Goal: Task Accomplishment & Management: Use online tool/utility

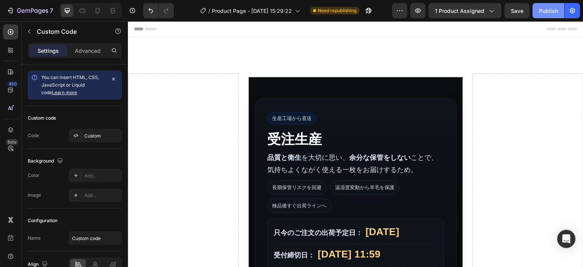
click at [549, 11] on div "Publish" at bounding box center [548, 11] width 19 height 8
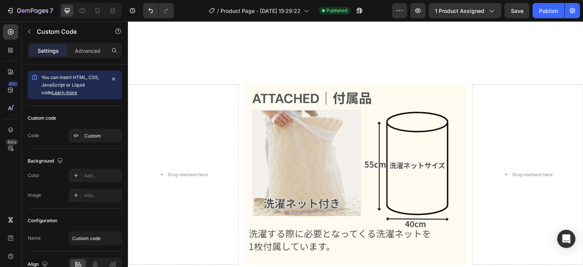
scroll to position [4629, 0]
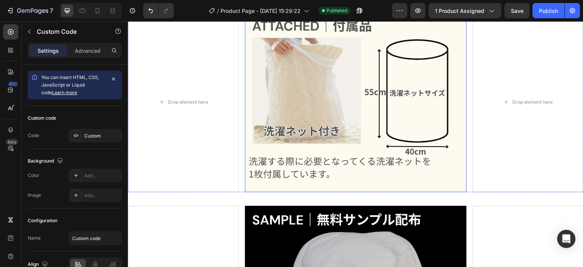
click at [362, 140] on img at bounding box center [356, 102] width 222 height 181
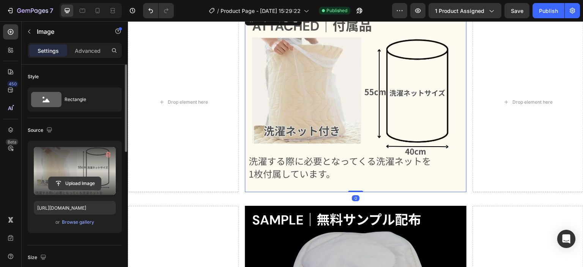
click at [82, 183] on input "file" at bounding box center [75, 183] width 52 height 13
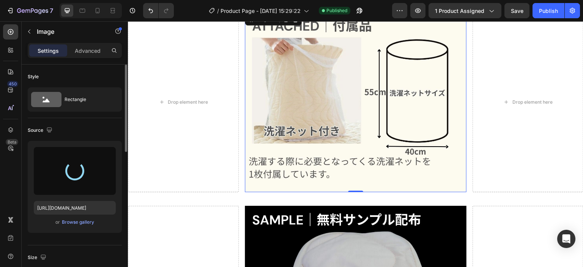
type input "[URL][DOMAIN_NAME]"
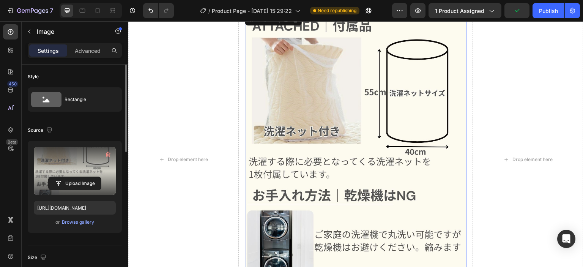
scroll to position [4685, 0]
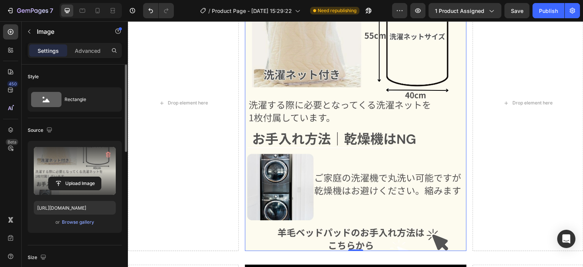
click at [393, 173] on img at bounding box center [356, 103] width 222 height 296
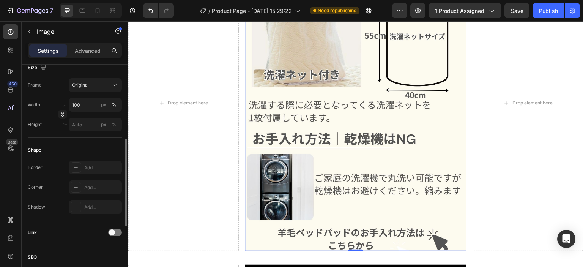
scroll to position [228, 0]
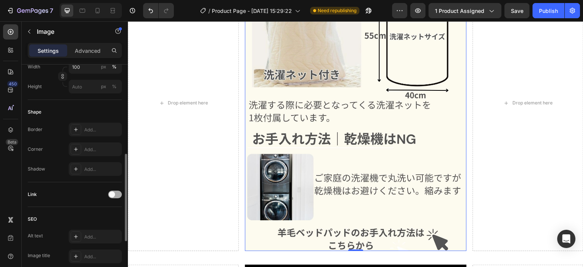
click at [112, 195] on span at bounding box center [112, 194] width 6 height 6
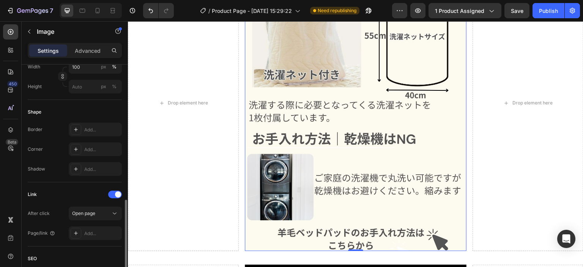
scroll to position [266, 0]
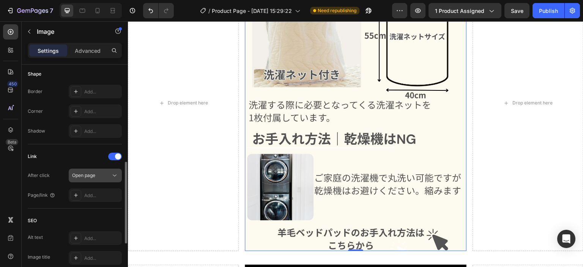
click at [91, 175] on span "Open page" at bounding box center [83, 175] width 23 height 6
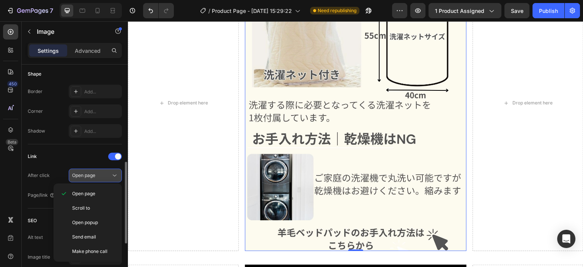
click at [91, 175] on span "Open page" at bounding box center [83, 175] width 23 height 6
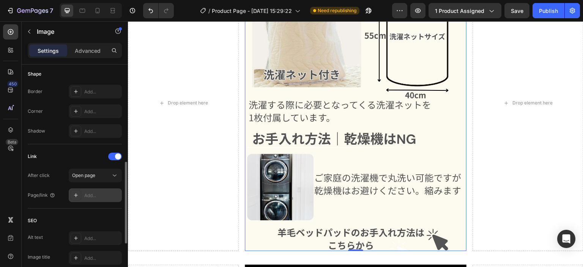
click at [100, 193] on div "Add..." at bounding box center [102, 195] width 36 height 7
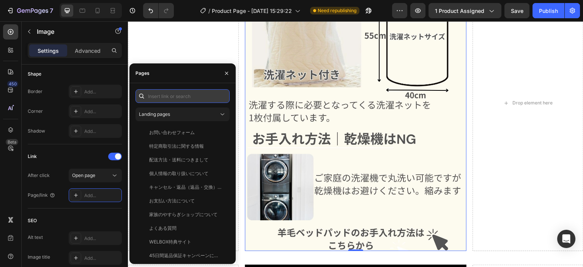
click at [211, 95] on input "text" at bounding box center [182, 96] width 94 height 14
paste input "[URL][DOMAIN_NAME]"
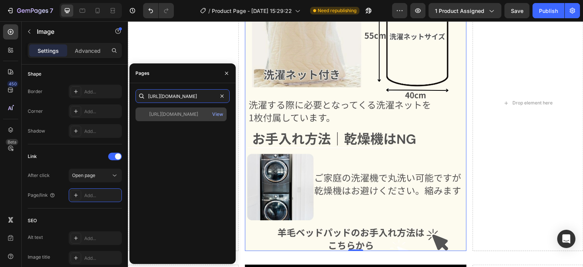
type input "[URL][DOMAIN_NAME]"
click at [198, 113] on div "[URL][DOMAIN_NAME]" at bounding box center [173, 114] width 49 height 7
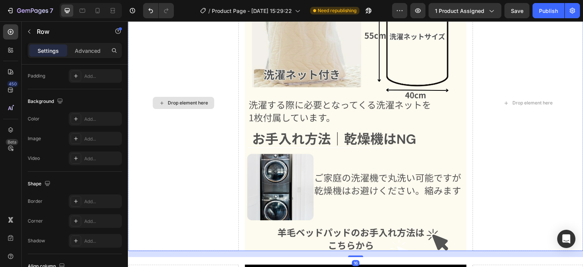
click at [208, 28] on div "Drop element here" at bounding box center [183, 103] width 111 height 296
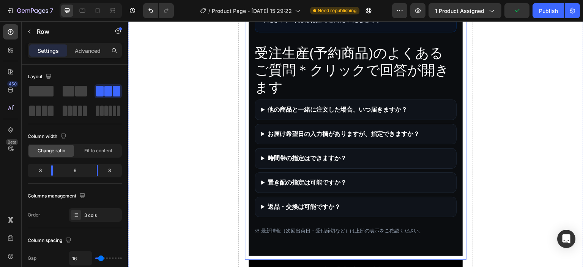
scroll to position [569, 0]
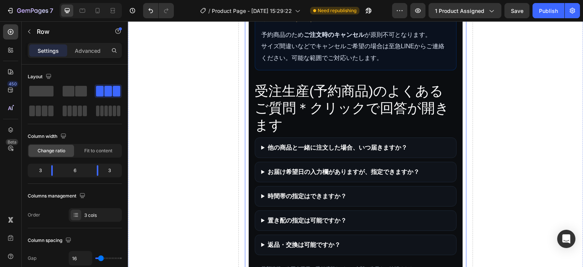
click at [362, 134] on h3 "受注生産(予約商品)のよくあるご質問＊クリックで回答が開きます" at bounding box center [356, 107] width 202 height 51
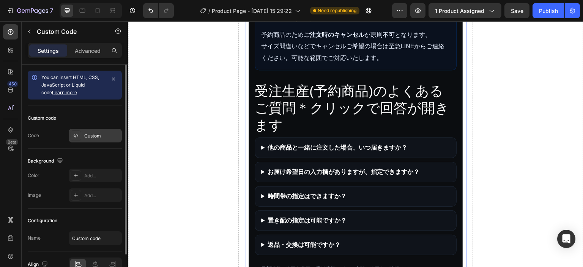
click at [90, 139] on div "Custom" at bounding box center [95, 136] width 53 height 14
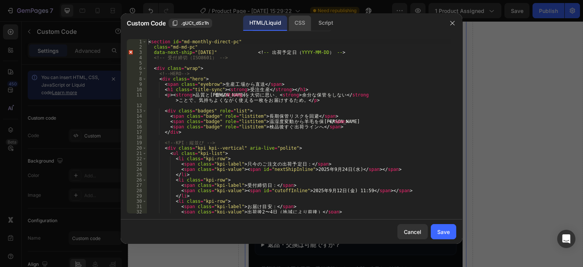
click at [312, 25] on div "CSS" at bounding box center [325, 23] width 27 height 15
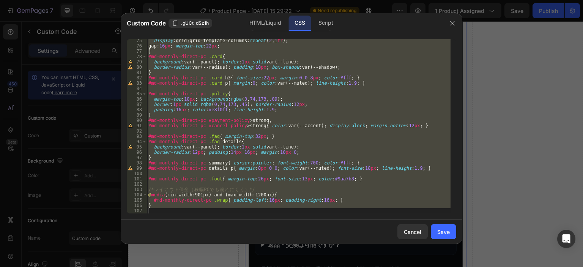
scroll to position [394, 0]
click at [252, 26] on div "HTML/Liquid" at bounding box center [265, 23] width 44 height 15
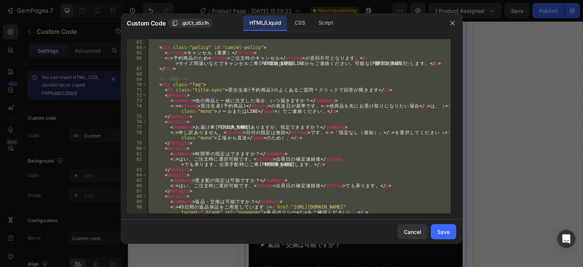
scroll to position [350, 0]
click at [202, 91] on div "</ div > < div class = "policy" id = "cancel-policy" > < strong > キ ャ ン セ ル （ 重…" at bounding box center [299, 126] width 304 height 174
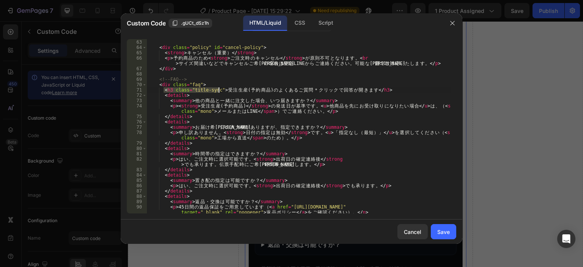
drag, startPoint x: 164, startPoint y: 91, endPoint x: 219, endPoint y: 89, distance: 54.7
click at [219, 89] on div "</ div > < div class = "policy" id = "cancel-policy" > < strong > キ ャ ン セ ル （ 重…" at bounding box center [299, 129] width 304 height 190
click at [312, 18] on div "CSS" at bounding box center [325, 23] width 27 height 15
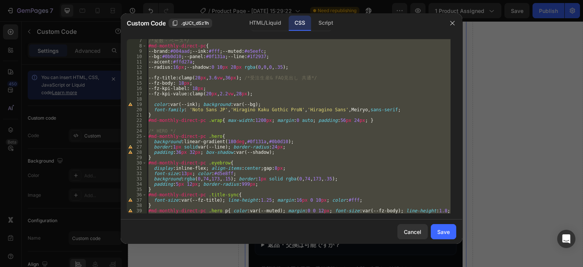
scroll to position [0, 0]
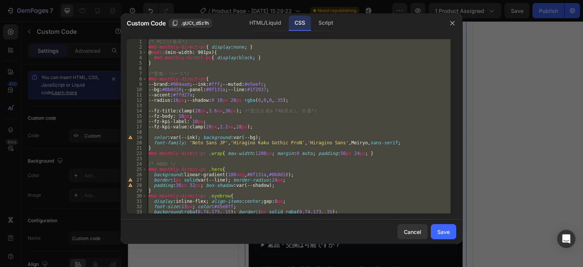
click at [206, 111] on div "/* PC だ け 表 示 */ #md-monthly-direct-pc { display : none ; } @ media (min-width:…" at bounding box center [299, 126] width 304 height 174
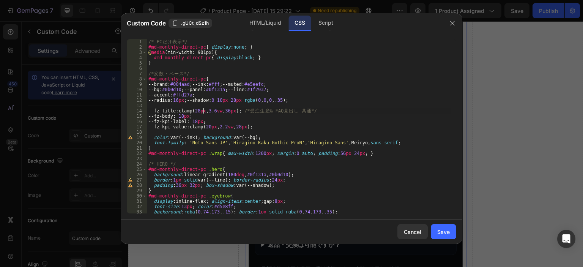
click at [204, 111] on div "/* PC だ け 表 示 */ #md-monthly-direct-pc { display : none ; } @ media (min-width:…" at bounding box center [299, 131] width 304 height 185
click at [353, 87] on div "/* PC だ け 表 示 */ #md-monthly-direct-pc { display : none ; } @ media (min-width:…" at bounding box center [299, 131] width 304 height 185
click at [207, 112] on div "/* PC だ け 表 示 */ #md-monthly-direct-pc { display : none ; } @ media (min-width:…" at bounding box center [299, 131] width 304 height 185
type textarea "--fz-title: clamp(25px, 3.6vw, 36px); /* 受注生産 & FAQ見出し 共通 */"
click at [447, 232] on div "Save" at bounding box center [443, 232] width 13 height 8
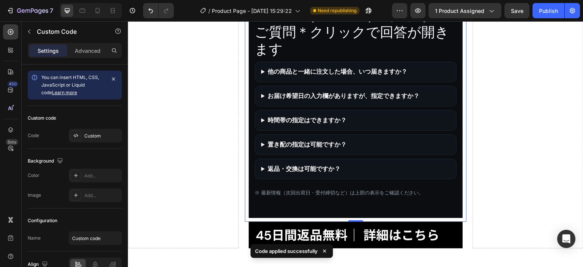
scroll to position [607, 0]
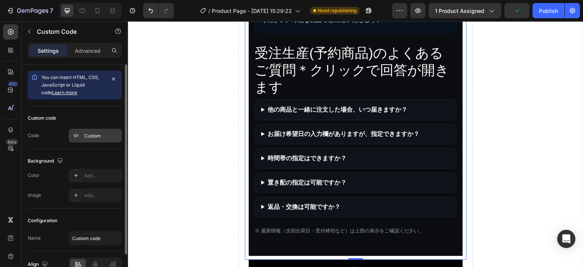
click at [90, 133] on div "Custom" at bounding box center [102, 135] width 36 height 7
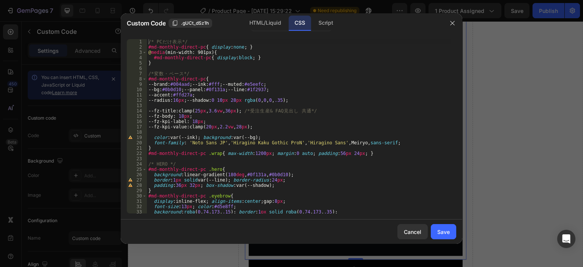
click at [203, 111] on div "/* PC だ け 表 示 */ #md-monthly-direct-pc { display : none ; } @ media (min-width:…" at bounding box center [299, 131] width 304 height 185
click at [361, 94] on div "/* PC だ け 表 示 */ #md-monthly-direct-pc { display : none ; } @ media (min-width:…" at bounding box center [299, 131] width 304 height 185
click at [250, 19] on div "HTML/Liquid" at bounding box center [265, 23] width 44 height 15
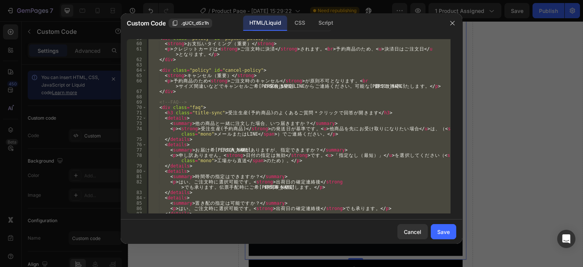
scroll to position [327, 0]
click at [210, 113] on div "< div class = "policy" id = "payment-policy" > < strong > お 支 払 い タ イ ミ ン グ （ 重…" at bounding box center [299, 126] width 304 height 174
type textarea "<h3 class="title-sync">受注生産(予約商品)のよくあるご質問＊クリックで回答が開きます</h3>"
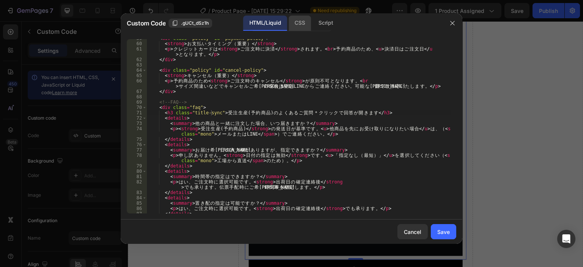
click at [312, 28] on div "CSS" at bounding box center [325, 23] width 27 height 15
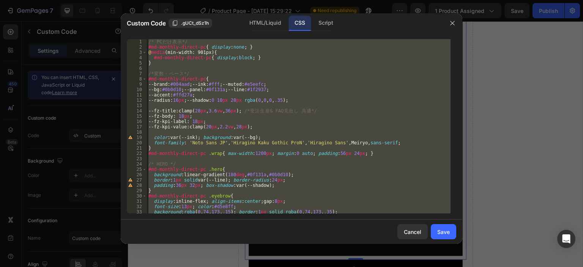
scroll to position [0, 0]
click at [453, 24] on icon "button" at bounding box center [452, 23] width 6 height 6
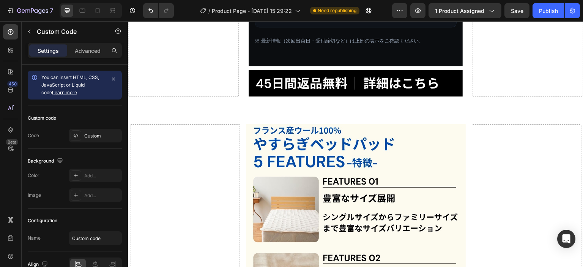
scroll to position [759, 0]
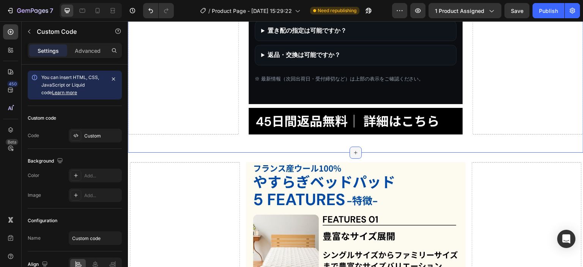
click at [357, 159] on div at bounding box center [355, 152] width 12 height 12
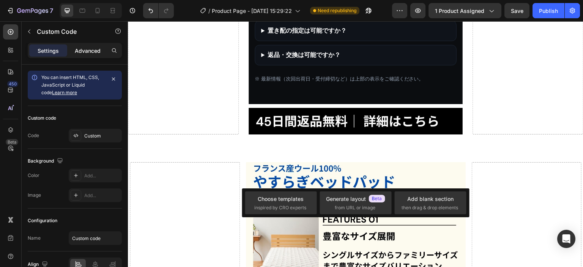
click at [93, 51] on p "Advanced" at bounding box center [88, 51] width 26 height 8
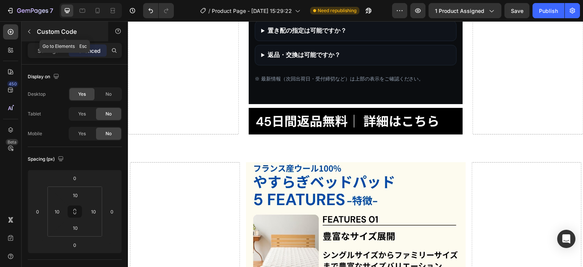
click at [31, 30] on icon "button" at bounding box center [29, 31] width 6 height 6
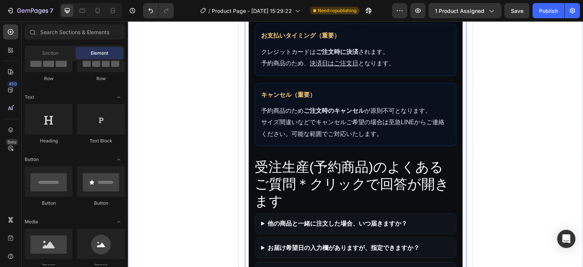
scroll to position [531, 0]
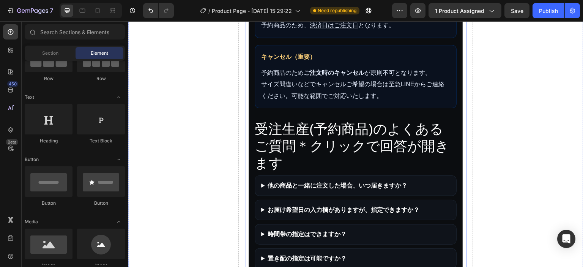
click at [319, 102] on p "予約商品のため ご注文時のキャンセル が原則不可となります。 サイズ間違いなどでキャンセルご希望の場合は至急LINEからご連絡ください。可能な範囲でご対応いた…" at bounding box center [355, 84] width 189 height 35
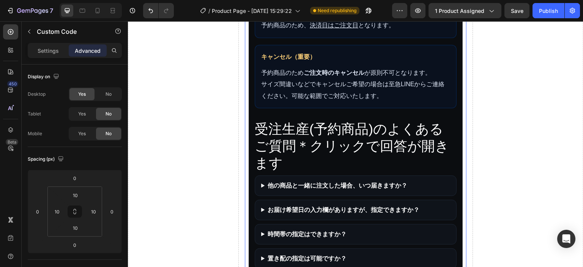
drag, startPoint x: 59, startPoint y: 52, endPoint x: 62, endPoint y: 61, distance: 10.1
click at [58, 52] on div "Settings" at bounding box center [48, 50] width 38 height 12
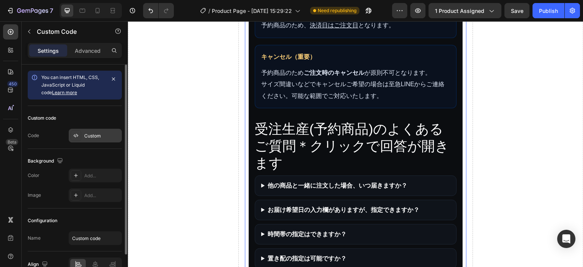
click at [102, 135] on div "Custom" at bounding box center [102, 135] width 36 height 7
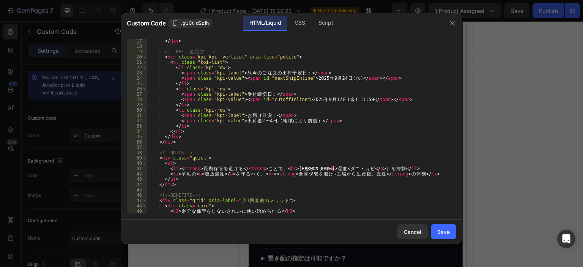
scroll to position [273, 0]
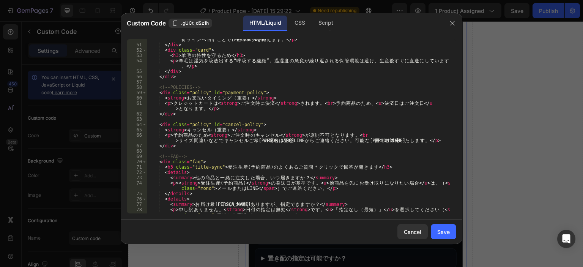
type textarea "<h3 class="title-sync">受注生産(予約商品)のよくあるご質問＊クリックで回答が開きます</h3>"
click at [294, 166] on div "< p > 寝 具 は 湿 度 の 影 響 を 受 け や す く 、 倉 庫 で の 長 期 保 管 は ダ ニ ・ カ ビ の 温 床 に な り が ち…" at bounding box center [299, 128] width 304 height 195
drag, startPoint x: 162, startPoint y: 167, endPoint x: 385, endPoint y: 167, distance: 223.1
click at [385, 167] on div "< p > 寝 具 は 湿 度 の 影 響 を 受 け や す く 、 倉 庫 で の 長 期 保 管 は ダ ニ ・ カ ビ の 温 床 に な り が ち…" at bounding box center [299, 128] width 304 height 195
paste textarea "<h3 class="faq-title">受注生産(予約商品)のよくあるご質問＊クリックで回答が開きます</h3>"
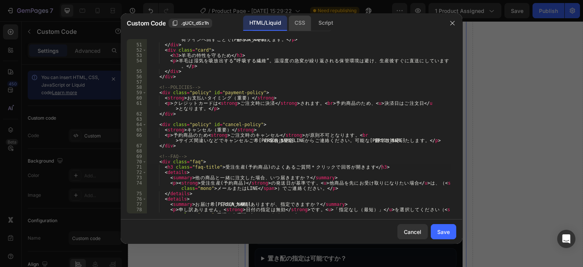
click at [312, 21] on div "CSS" at bounding box center [325, 23] width 27 height 15
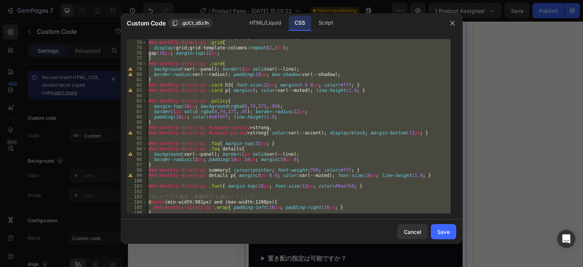
scroll to position [394, 0]
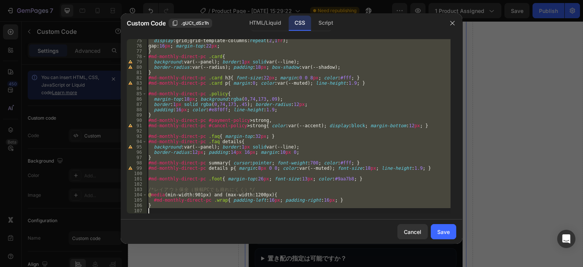
click at [342, 202] on div "display : grid ; grid-template-columns : repeat ( 2 , 1 fr ) ; gap : 16 px ; ma…" at bounding box center [299, 126] width 304 height 174
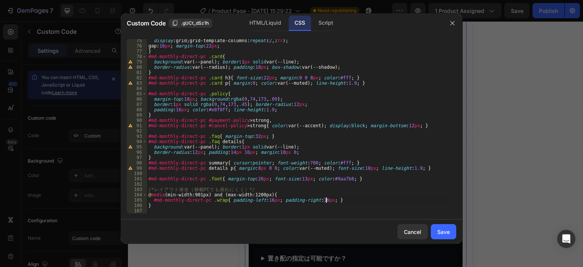
type textarea "}"
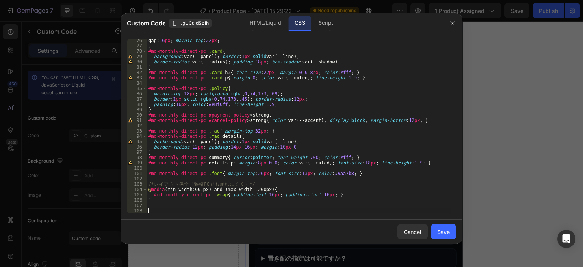
paste textarea
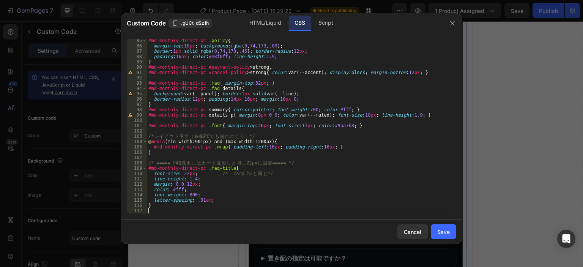
scroll to position [447, 0]
click at [437, 228] on button "Save" at bounding box center [443, 231] width 25 height 15
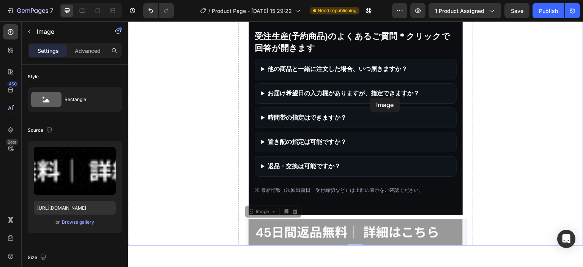
scroll to position [721, 0]
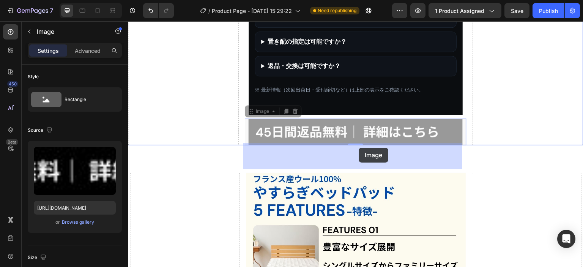
drag, startPoint x: 367, startPoint y: 154, endPoint x: 359, endPoint y: 148, distance: 10.2
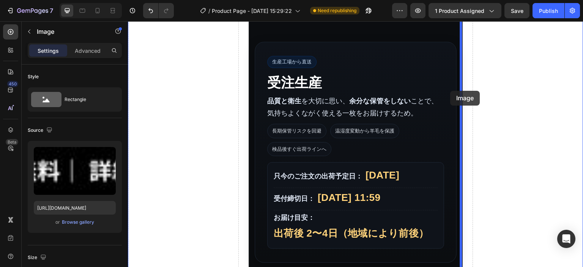
scroll to position [0, 0]
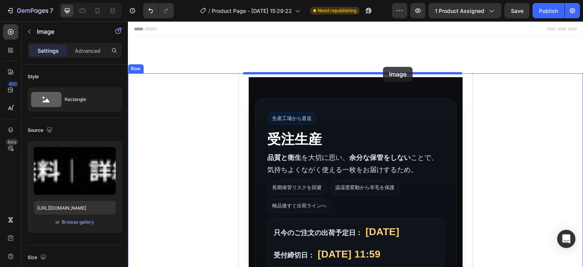
drag, startPoint x: 447, startPoint y: 227, endPoint x: 383, endPoint y: 67, distance: 172.0
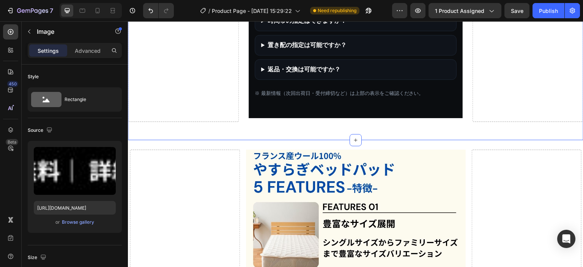
scroll to position [759, 0]
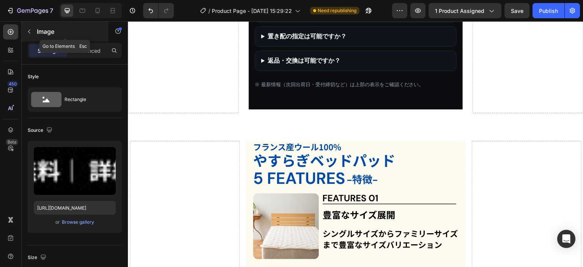
click at [30, 30] on icon "button" at bounding box center [29, 31] width 6 height 6
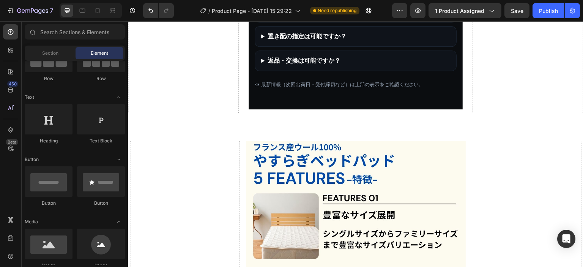
scroll to position [0, 0]
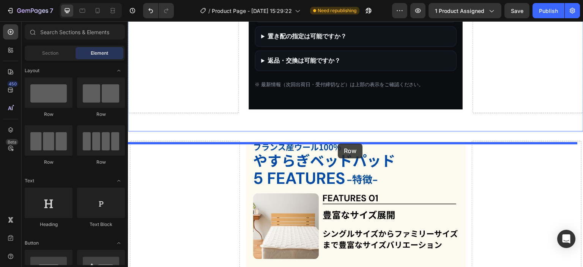
drag, startPoint x: 193, startPoint y: 165, endPoint x: 345, endPoint y: 143, distance: 153.6
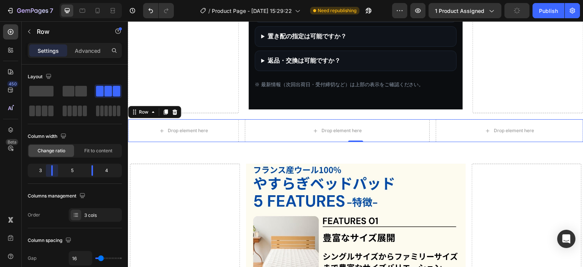
click at [51, 0] on body "7 Version history / Product Page - [DATE] 15:29:22 Need republishing Preview 1 …" at bounding box center [291, 0] width 583 height 0
drag, startPoint x: 94, startPoint y: 170, endPoint x: 98, endPoint y: 171, distance: 4.0
click at [98, 0] on body "7 Version history / Product Page - [DATE] 15:29:22 Need republishing Preview 1 …" at bounding box center [291, 0] width 583 height 0
click at [390, 142] on div "Drop element here" at bounding box center [356, 130] width 222 height 23
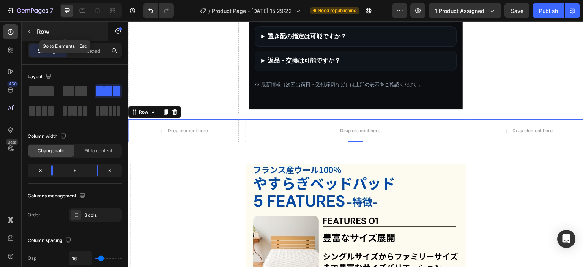
click at [26, 30] on icon "button" at bounding box center [29, 31] width 6 height 6
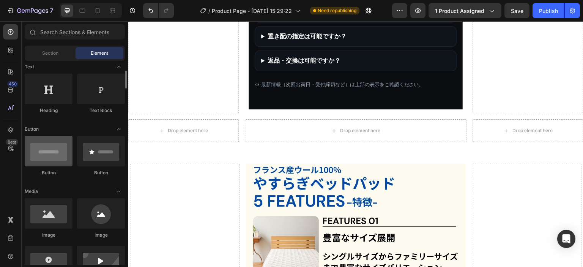
scroll to position [152, 0]
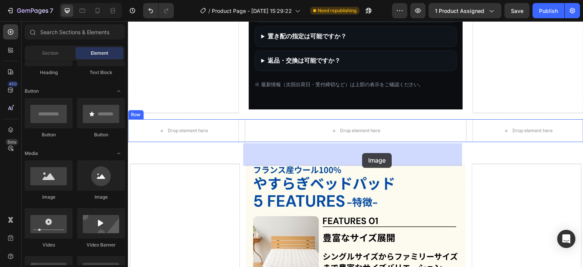
drag, startPoint x: 184, startPoint y: 203, endPoint x: 362, endPoint y: 153, distance: 185.6
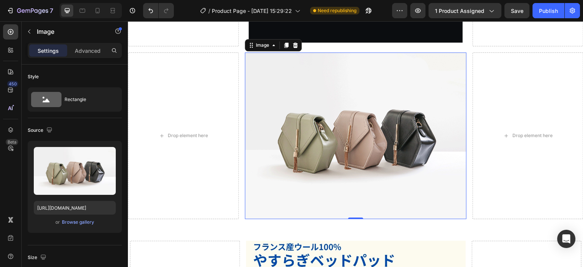
scroll to position [759, 0]
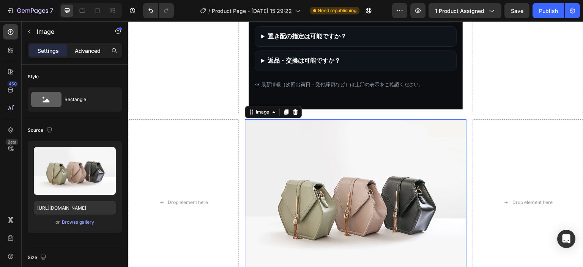
click at [85, 55] on div "Advanced" at bounding box center [88, 50] width 38 height 12
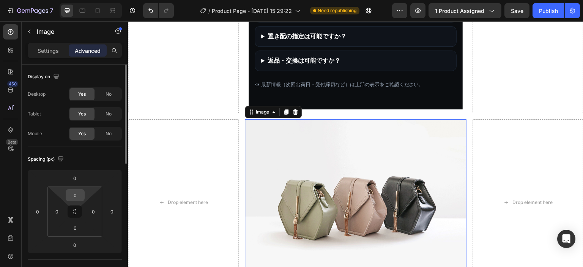
click at [76, 194] on input "0" at bounding box center [75, 194] width 15 height 11
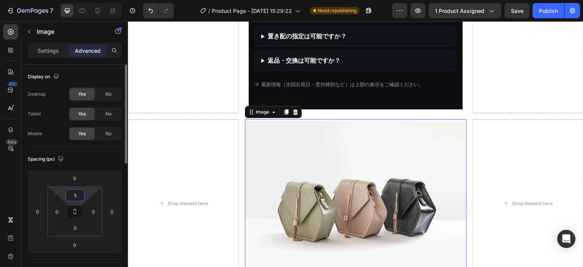
type input "5"
click at [91, 159] on div "Spacing (px)" at bounding box center [75, 159] width 94 height 12
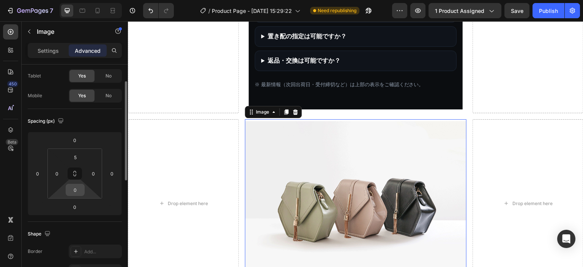
click at [77, 0] on html "7 Version history / Product Page - [DATE] 15:29:22 Need republishing Preview 1 …" at bounding box center [291, 0] width 583 height 0
type input "5"
click at [100, 116] on div "Spacing (px)" at bounding box center [75, 121] width 94 height 12
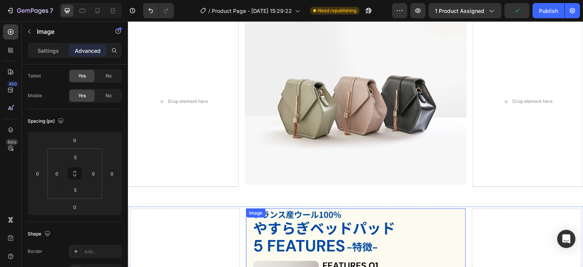
scroll to position [900, 0]
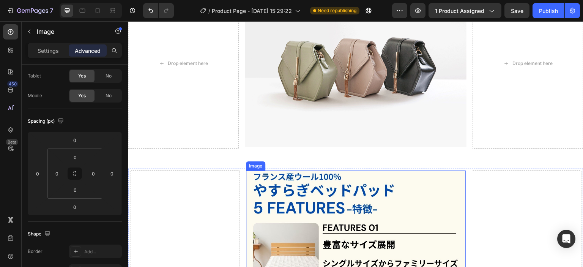
click at [330, 144] on img at bounding box center [356, 63] width 222 height 166
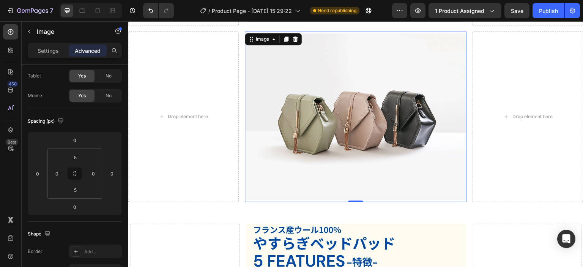
scroll to position [824, 0]
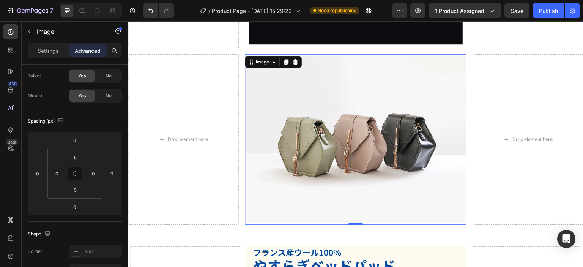
click at [335, 147] on img at bounding box center [356, 139] width 222 height 166
click at [52, 49] on p "Settings" at bounding box center [48, 51] width 21 height 8
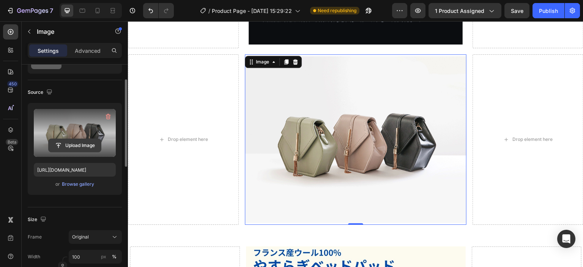
click at [80, 139] on input "file" at bounding box center [75, 145] width 52 height 13
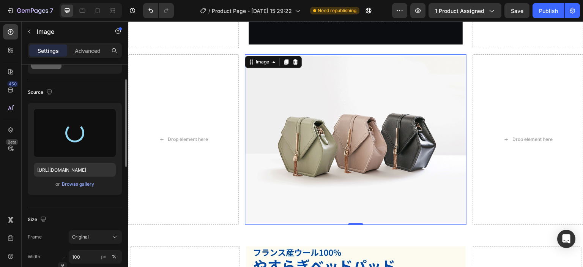
type input "[URL][DOMAIN_NAME]"
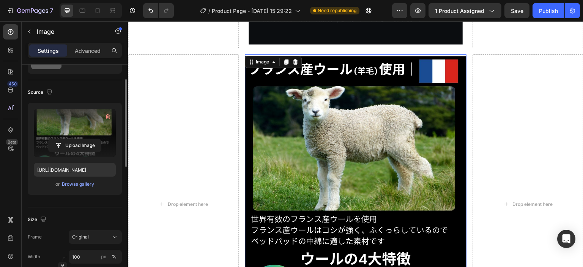
click at [358, 151] on img at bounding box center [356, 204] width 222 height 296
click at [283, 65] on icon at bounding box center [286, 62] width 6 height 6
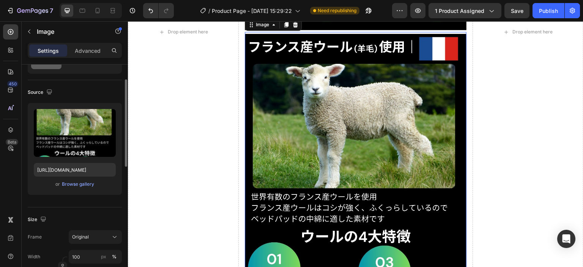
scroll to position [1149, 0]
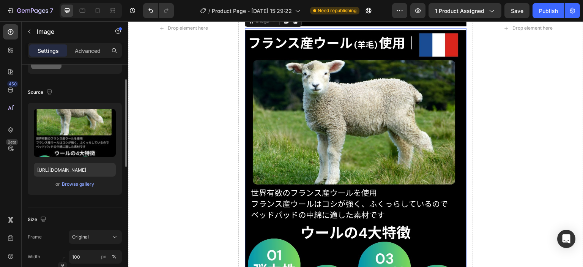
click at [328, 129] on img at bounding box center [356, 178] width 222 height 296
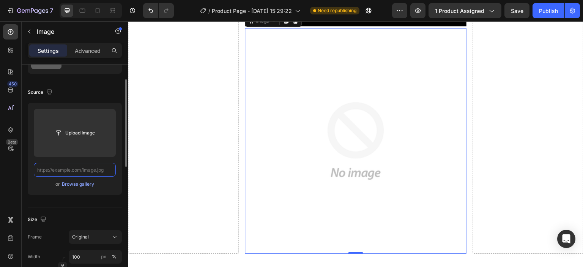
scroll to position [1113, 0]
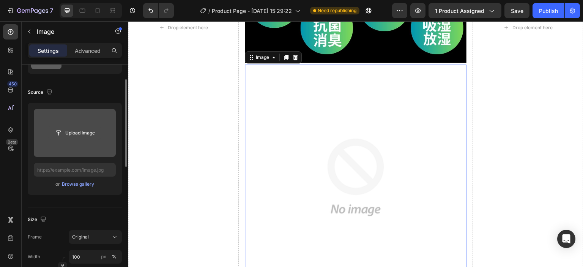
click at [81, 135] on input "file" at bounding box center [75, 132] width 52 height 13
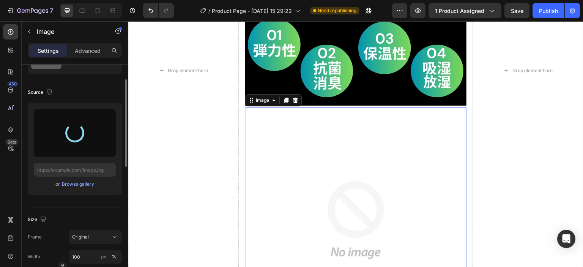
scroll to position [1037, 0]
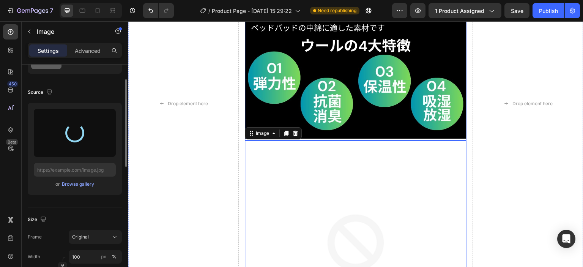
type input "[URL][DOMAIN_NAME]"
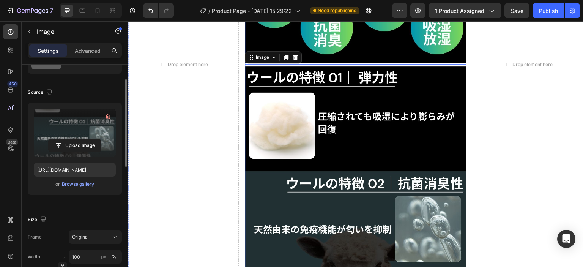
scroll to position [1149, 0]
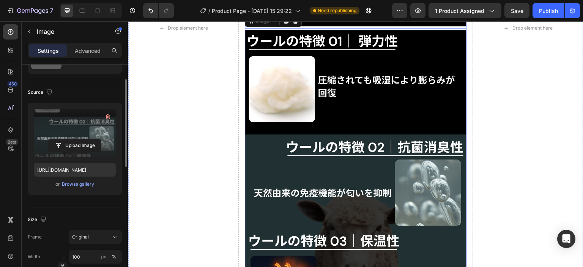
click at [378, 146] on img at bounding box center [356, 178] width 222 height 296
click at [283, 24] on icon at bounding box center [286, 21] width 6 height 6
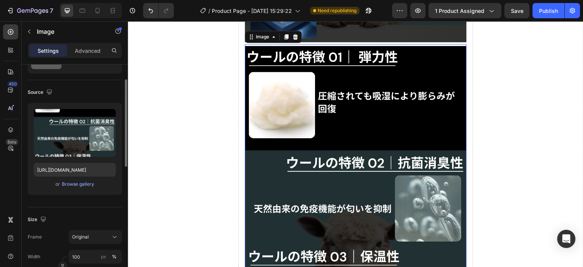
scroll to position [1445, 0]
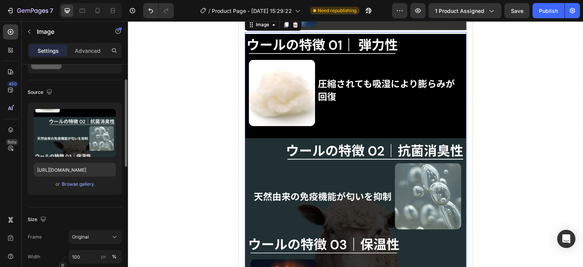
click at [327, 120] on img at bounding box center [356, 182] width 222 height 296
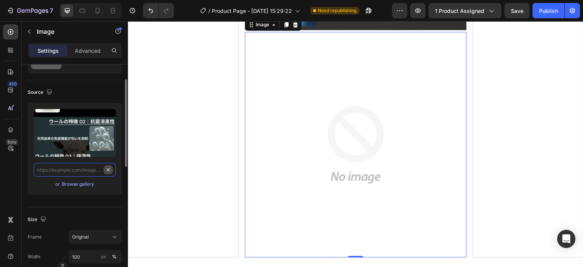
scroll to position [0, 0]
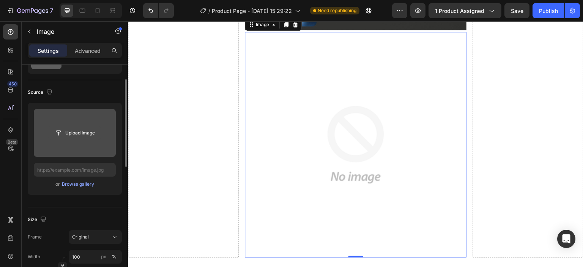
click at [90, 137] on input "file" at bounding box center [75, 132] width 52 height 13
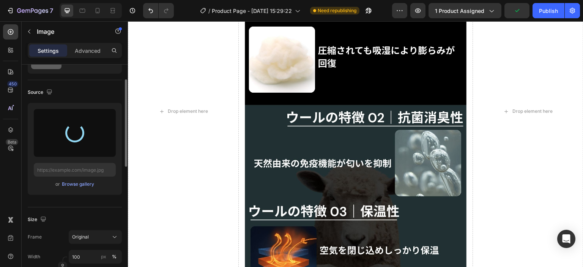
scroll to position [1027, 0]
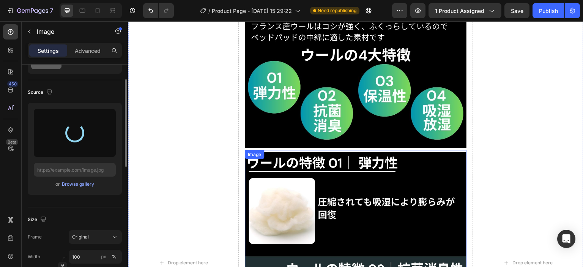
type input "[URL][DOMAIN_NAME]"
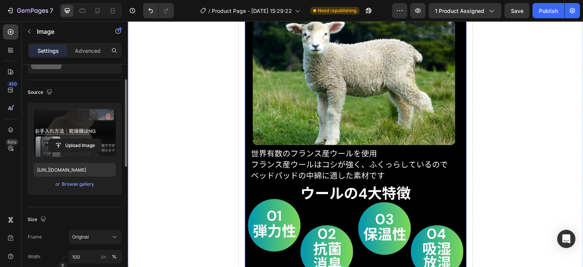
scroll to position [876, 0]
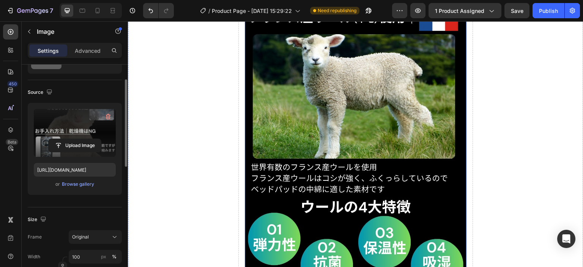
click at [374, 170] on img at bounding box center [356, 152] width 222 height 296
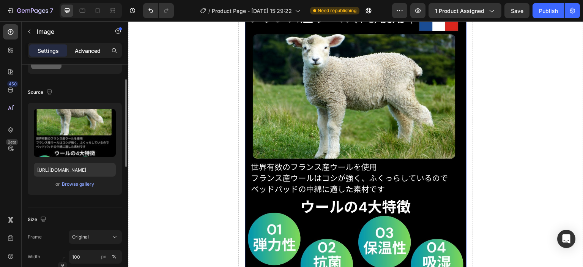
click at [93, 51] on p "Advanced" at bounding box center [88, 51] width 26 height 8
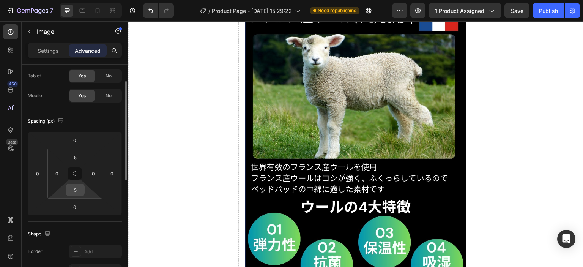
click at [80, 187] on input "5" at bounding box center [75, 189] width 15 height 11
type input "0"
click at [99, 119] on div "Spacing (px)" at bounding box center [75, 121] width 94 height 12
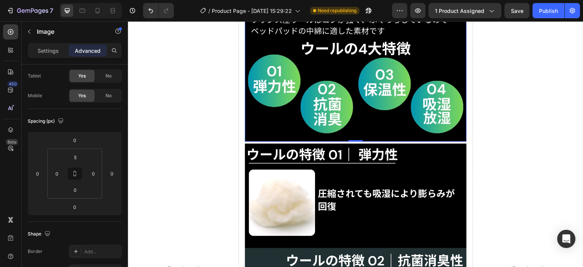
scroll to position [1103, 0]
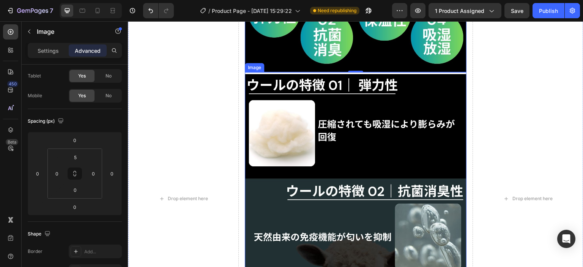
click at [316, 140] on img at bounding box center [356, 222] width 222 height 296
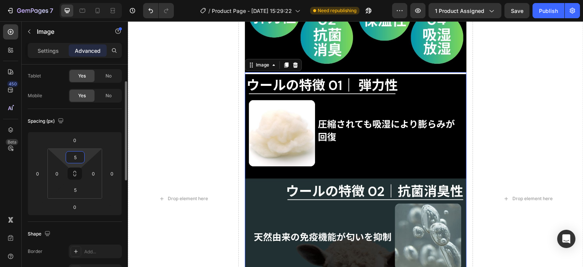
click at [77, 159] on input "5" at bounding box center [75, 156] width 15 height 11
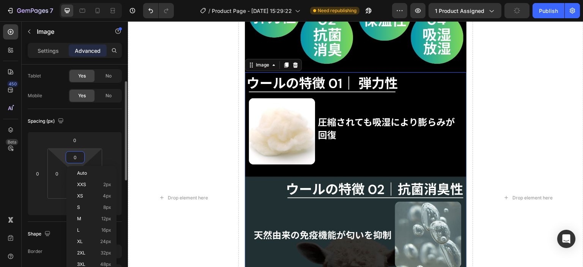
scroll to position [1103, 0]
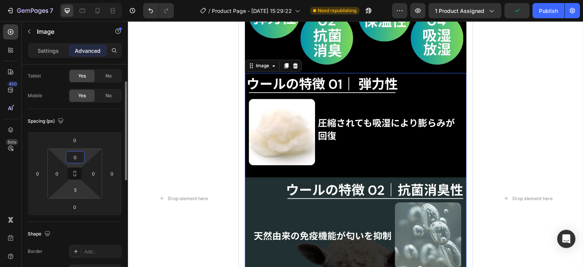
type input "0"
click at [52, 0] on html "7 Version history / Product Page - [DATE] 15:29:22 Need republishing Preview 1 …" at bounding box center [291, 0] width 583 height 0
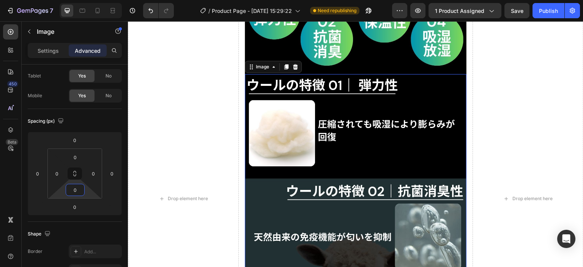
type input "0"
click at [359, 133] on img at bounding box center [356, 222] width 222 height 296
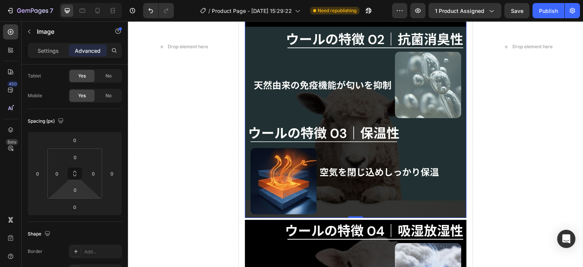
scroll to position [1367, 0]
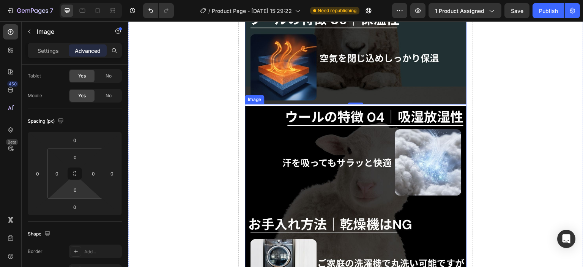
click at [359, 150] on img at bounding box center [356, 229] width 222 height 247
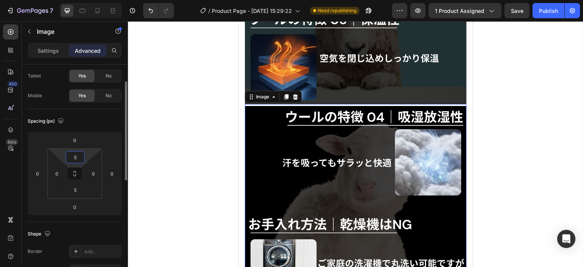
click at [72, 153] on input "5" at bounding box center [75, 156] width 15 height 11
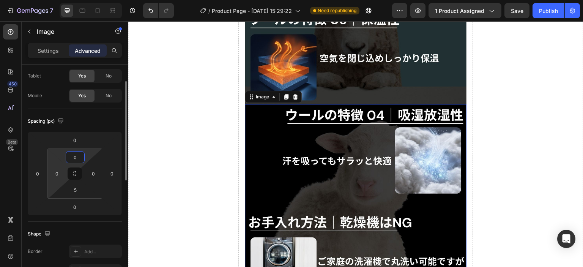
type input "0"
click at [55, 0] on html "7 Version history / Product Page - [DATE] 15:29:22 Need republishing Preview 1 …" at bounding box center [291, 0] width 583 height 0
click at [80, 189] on input "5" at bounding box center [75, 189] width 15 height 11
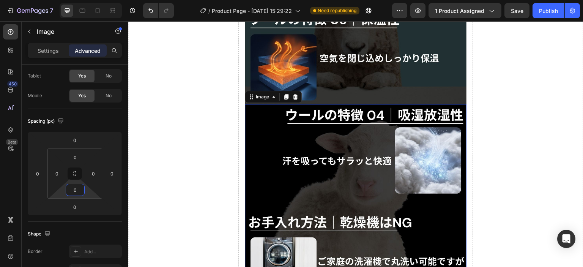
type input "0"
click at [358, 164] on img at bounding box center [356, 227] width 222 height 247
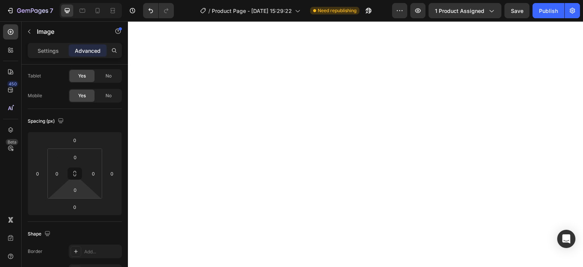
scroll to position [3861, 0]
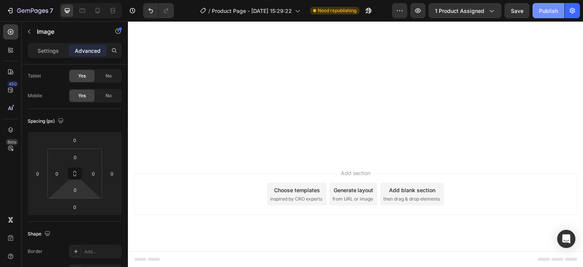
click at [545, 9] on div "Publish" at bounding box center [548, 11] width 19 height 8
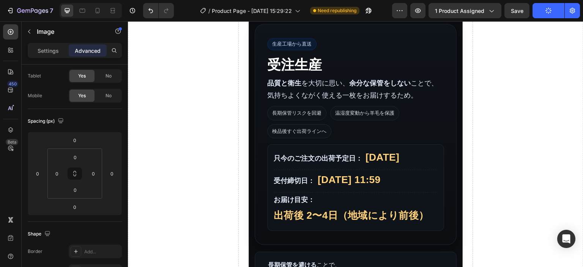
scroll to position [0, 0]
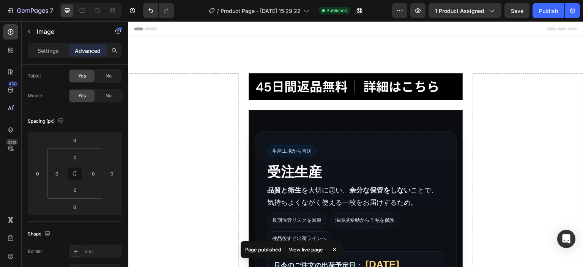
click at [320, 250] on div "View live page" at bounding box center [305, 249] width 43 height 11
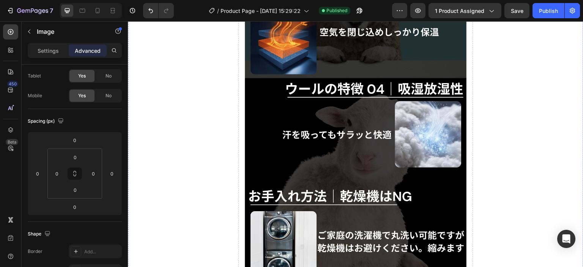
scroll to position [1518, 0]
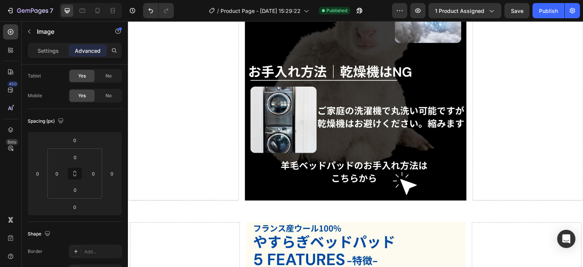
click at [298, 168] on img at bounding box center [356, 76] width 222 height 247
click at [41, 50] on p "Settings" at bounding box center [48, 51] width 21 height 8
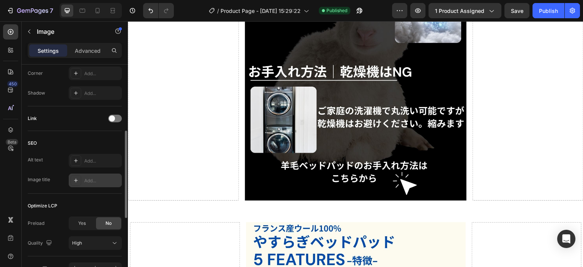
scroll to position [266, 0]
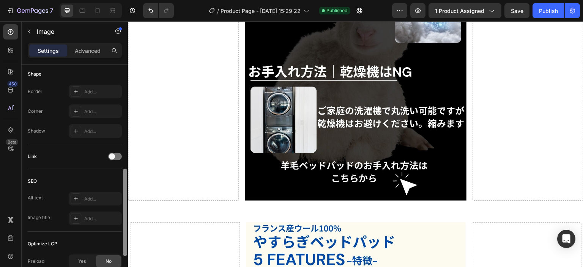
click at [123, 154] on div at bounding box center [125, 177] width 6 height 224
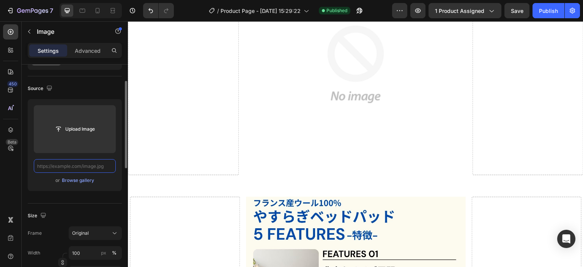
scroll to position [0, 0]
click at [94, 167] on input "text" at bounding box center [75, 166] width 82 height 14
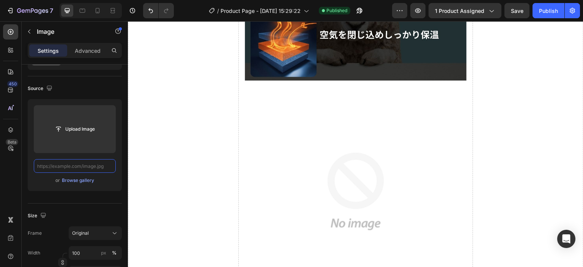
scroll to position [1480, 0]
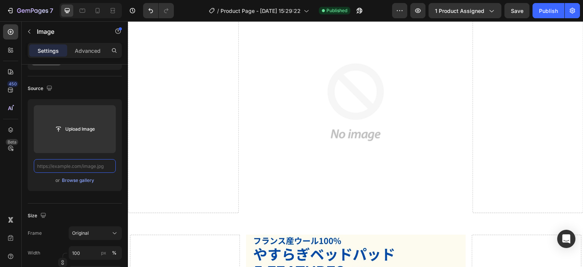
type input "[URL][DOMAIN_NAME]"
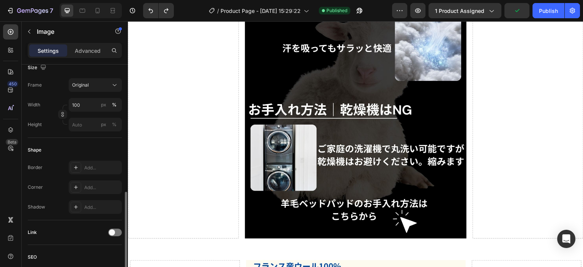
scroll to position [228, 0]
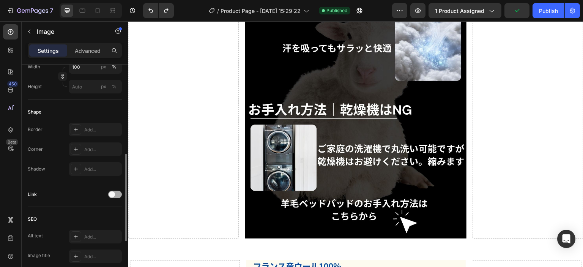
click at [112, 194] on span at bounding box center [112, 194] width 6 height 6
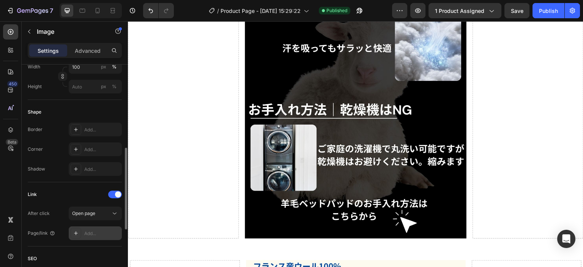
click at [91, 232] on div "Add..." at bounding box center [102, 233] width 36 height 7
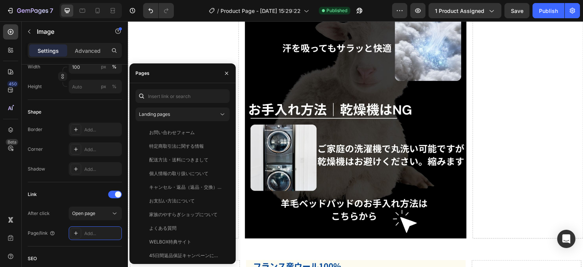
click at [173, 89] on div "Landing pages お問い合わせフォーム View 特定商取引法に関する情報 View 配送方法・送料につきまして View 個人情報の取り扱いについ…" at bounding box center [182, 173] width 106 height 181
click at [173, 95] on input "text" at bounding box center [182, 96] width 94 height 14
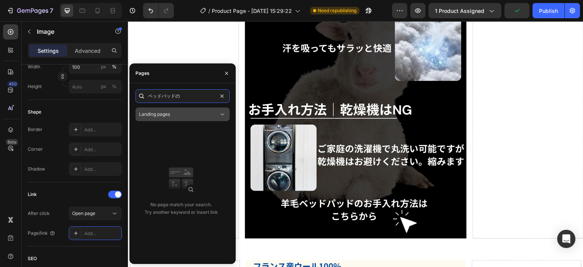
type input "ベッドパッドの"
click at [177, 114] on div "Landing pages" at bounding box center [179, 114] width 80 height 7
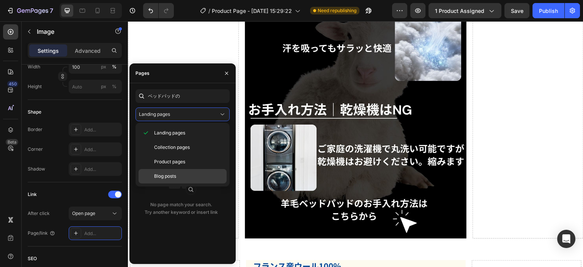
click at [165, 170] on div "Blog posts" at bounding box center [182, 176] width 88 height 14
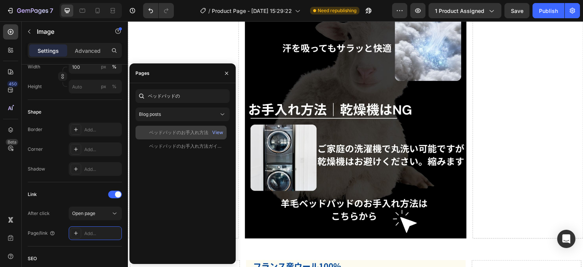
click at [198, 134] on div "ベッドパッドのお手入れ方法ガイド<洗濯機の目安も書いてあるよ>" at bounding box center [185, 132] width 73 height 7
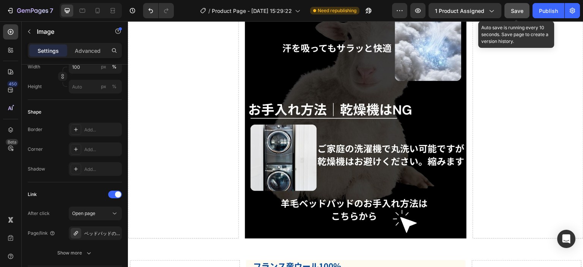
click at [521, 10] on span "Save" at bounding box center [517, 11] width 13 height 6
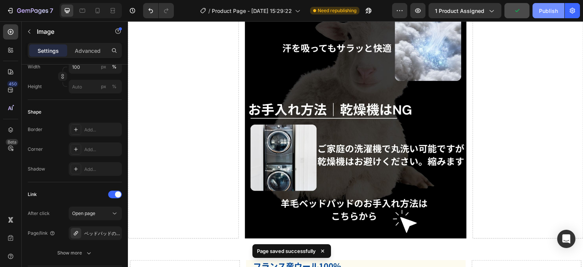
click at [548, 16] on button "Publish" at bounding box center [548, 10] width 32 height 15
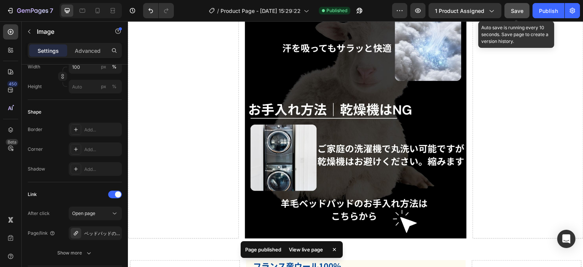
click at [511, 8] on span "Save" at bounding box center [517, 11] width 13 height 6
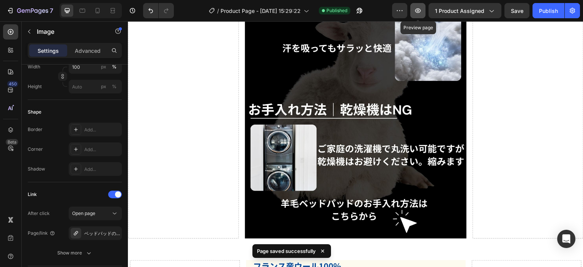
click at [417, 12] on icon "button" at bounding box center [418, 10] width 6 height 5
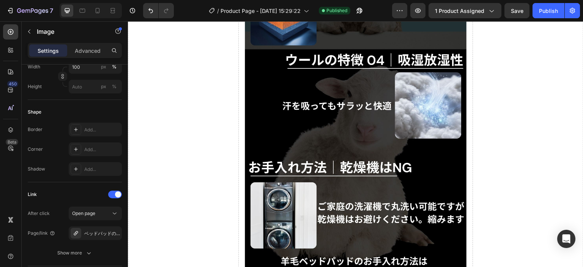
scroll to position [1439, 0]
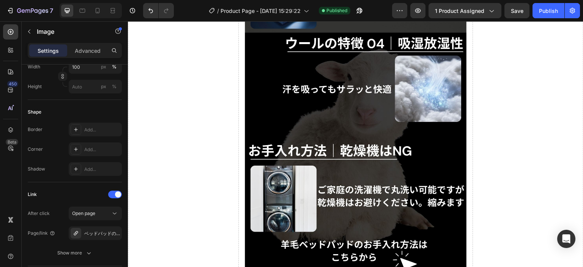
click at [353, 129] on img at bounding box center [356, 155] width 222 height 247
click at [30, 27] on button "button" at bounding box center [29, 31] width 12 height 12
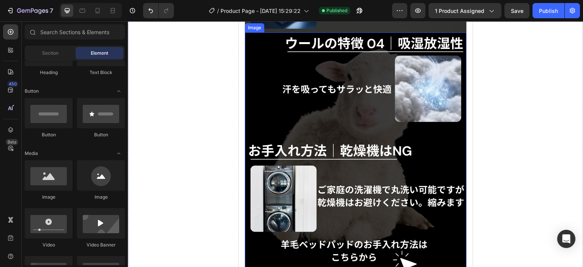
click at [357, 127] on img at bounding box center [356, 155] width 222 height 247
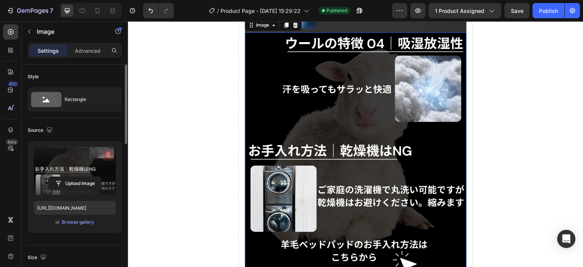
click at [108, 156] on icon "button" at bounding box center [108, 155] width 5 height 6
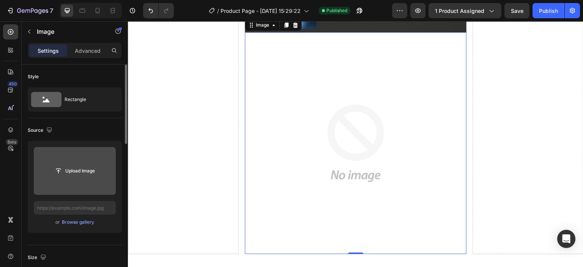
click at [97, 165] on input "file" at bounding box center [75, 170] width 52 height 13
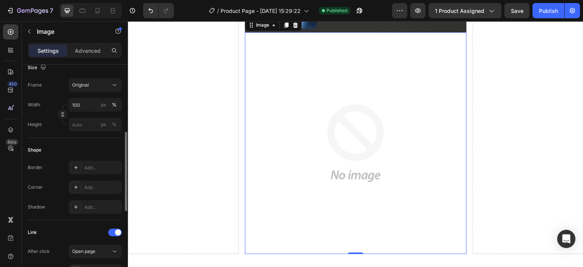
scroll to position [228, 0]
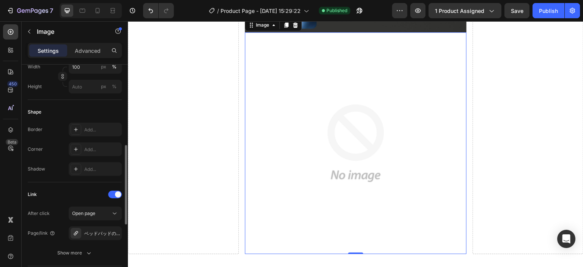
type input "[URL][DOMAIN_NAME]"
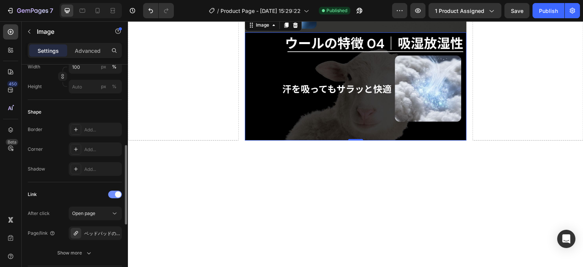
click at [110, 195] on div at bounding box center [115, 194] width 14 height 8
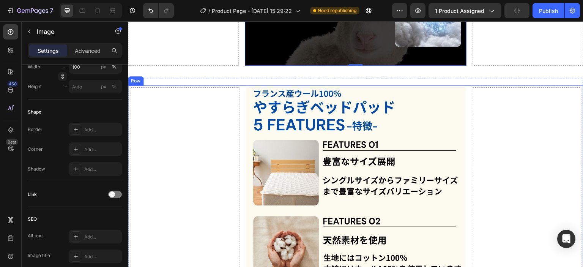
scroll to position [1515, 0]
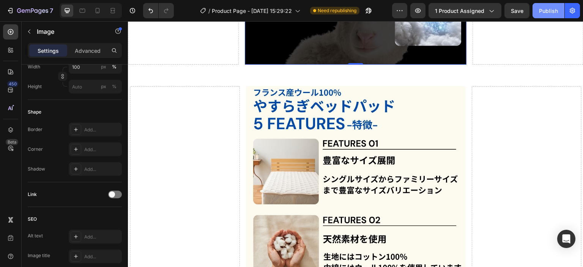
click at [551, 7] on div "Publish" at bounding box center [548, 11] width 19 height 8
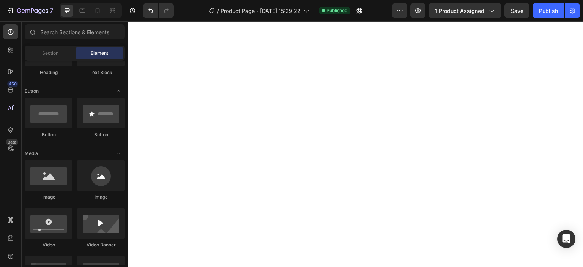
scroll to position [0, 0]
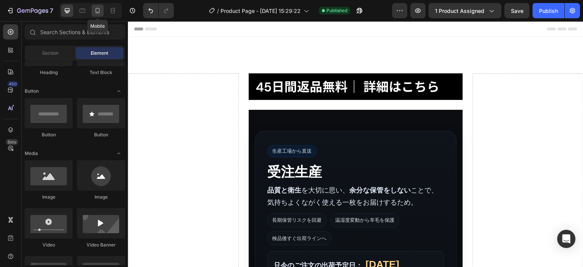
click at [102, 12] on div at bounding box center [97, 11] width 12 height 12
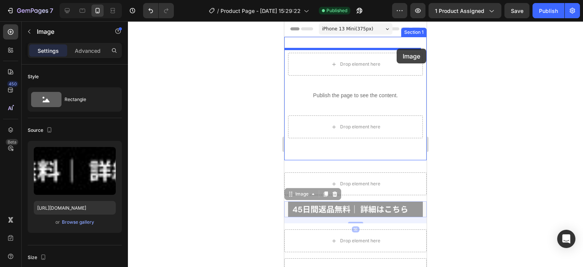
drag, startPoint x: 388, startPoint y: 207, endPoint x: 396, endPoint y: 49, distance: 158.8
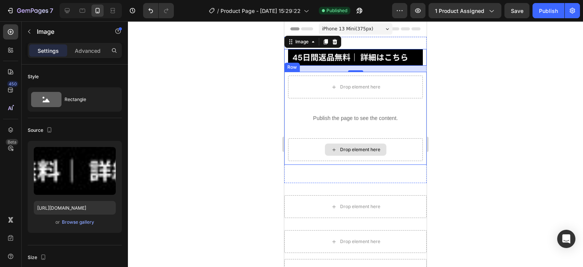
scroll to position [76, 0]
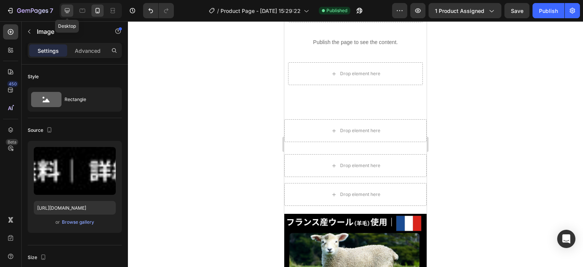
click at [65, 8] on icon at bounding box center [67, 11] width 8 height 8
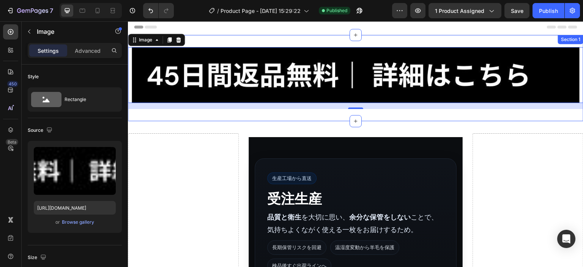
scroll to position [1, 0]
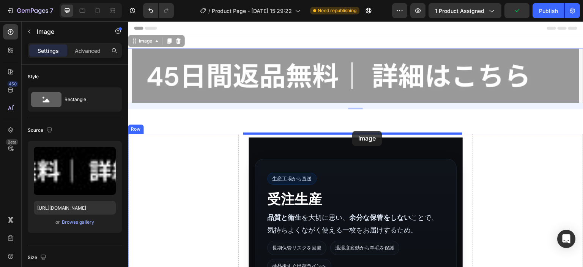
drag, startPoint x: 352, startPoint y: 75, endPoint x: 352, endPoint y: 131, distance: 55.8
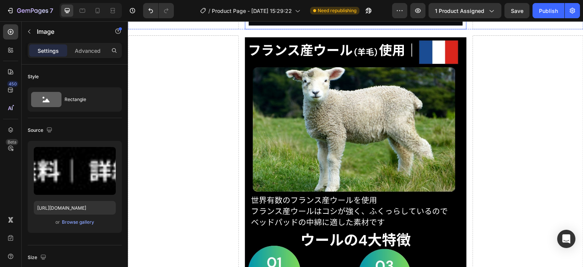
scroll to position [798, 0]
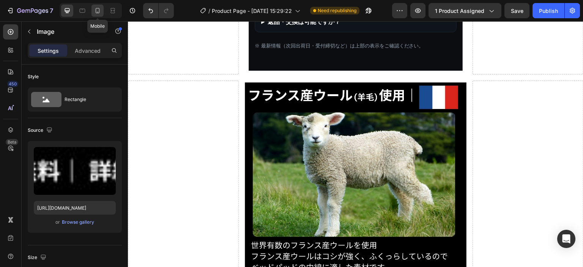
click at [100, 11] on icon at bounding box center [98, 11] width 8 height 8
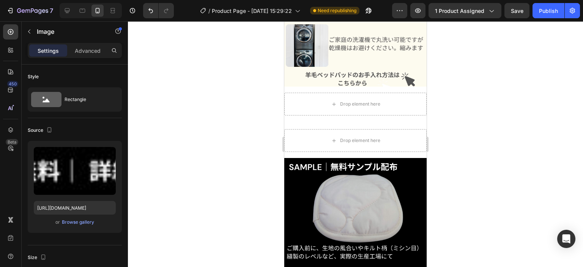
scroll to position [3529, 0]
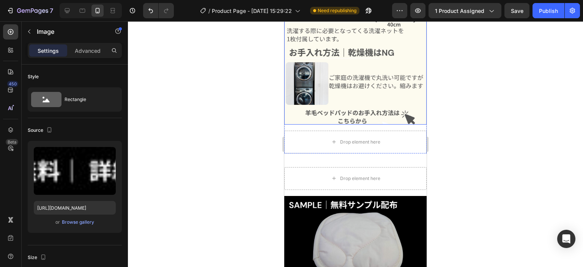
click at [327, 65] on img at bounding box center [355, 30] width 142 height 190
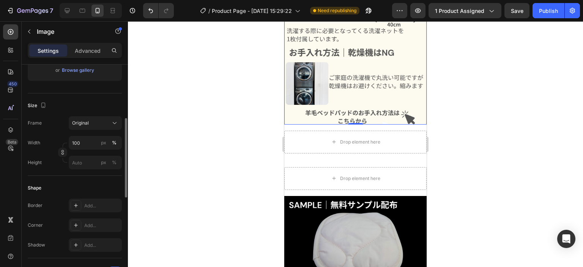
scroll to position [76, 0]
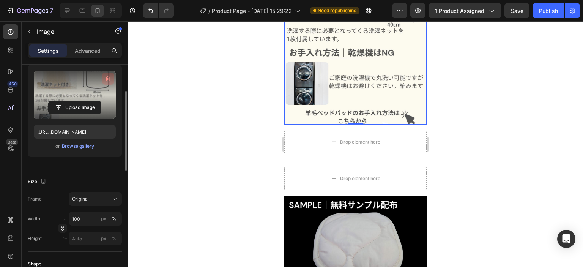
click at [107, 77] on icon "button" at bounding box center [108, 79] width 8 height 8
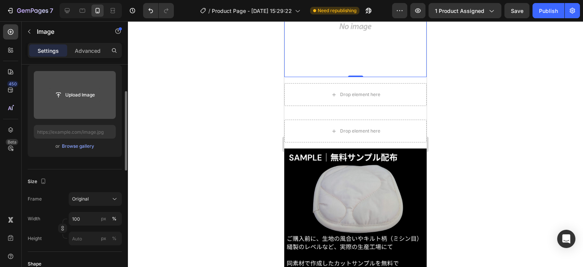
click at [82, 96] on input "file" at bounding box center [75, 94] width 52 height 13
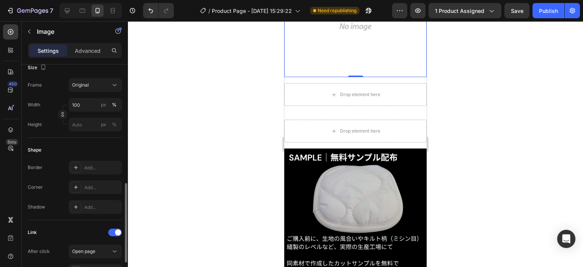
scroll to position [228, 0]
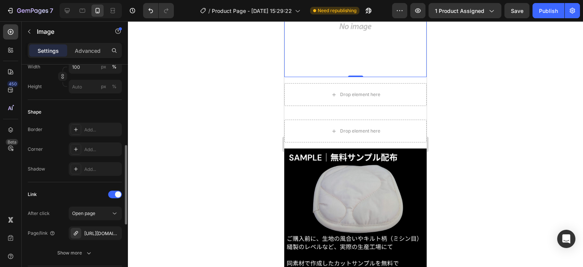
type input "[URL][DOMAIN_NAME]"
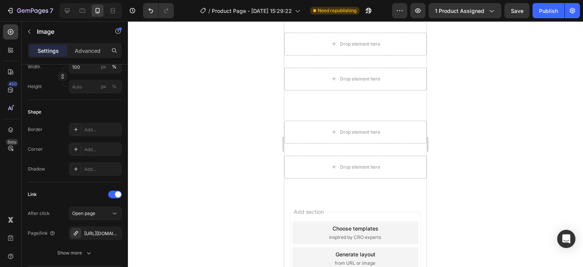
scroll to position [3782, 0]
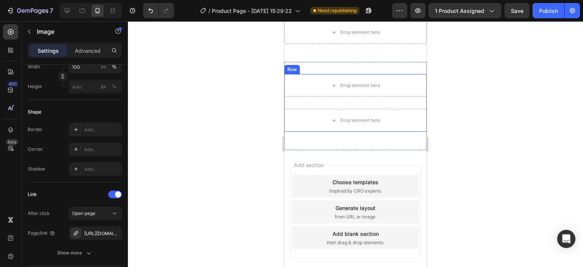
click at [355, 107] on div "Drop element here よくあるご質問 発送予定日を教えてください。 ページ上部の表示「 只今のご注文の出荷予定日 」をご確認ください。最新情報に…" at bounding box center [355, 103] width 142 height 58
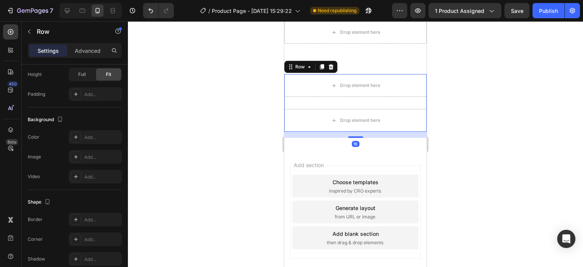
scroll to position [0, 0]
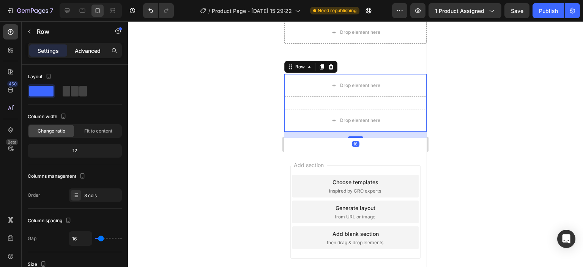
click at [98, 47] on p "Advanced" at bounding box center [88, 51] width 26 height 8
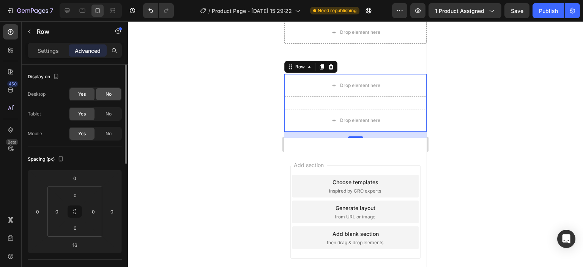
click at [102, 97] on div "No" at bounding box center [108, 94] width 25 height 12
click at [190, 98] on div at bounding box center [355, 143] width 455 height 245
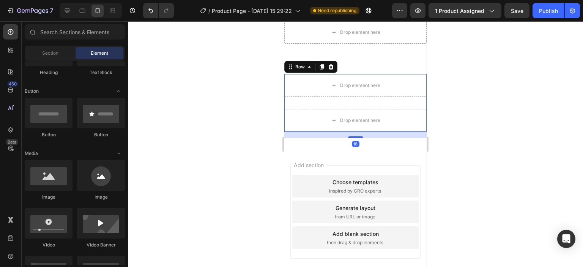
click at [378, 102] on div "Drop element here よくあるご質問 発送予定日を教えてください。 ページ上部の表示「 只今のご注文の出荷予定日 」をご確認ください。最新情報に…" at bounding box center [355, 103] width 142 height 58
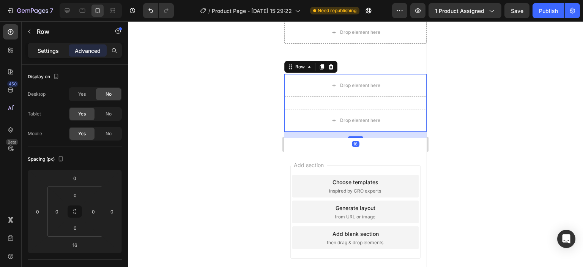
click at [36, 52] on div "Settings" at bounding box center [48, 50] width 38 height 12
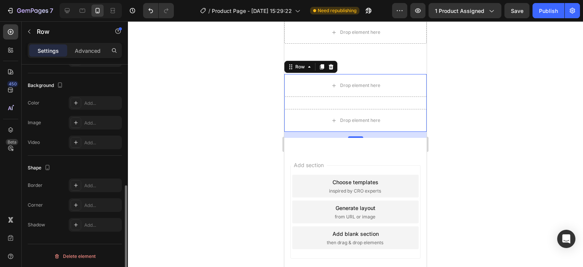
scroll to position [148, 0]
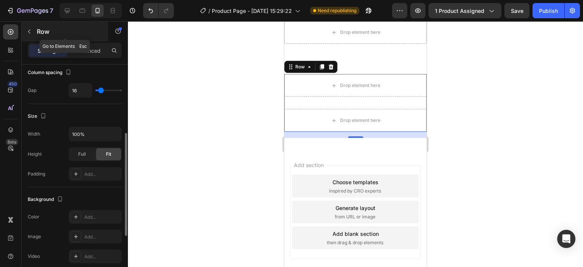
click at [32, 33] on icon "button" at bounding box center [29, 31] width 6 height 6
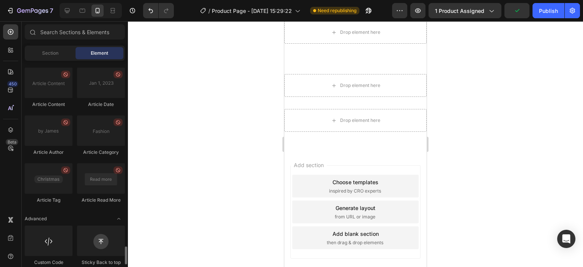
scroll to position [2094, 0]
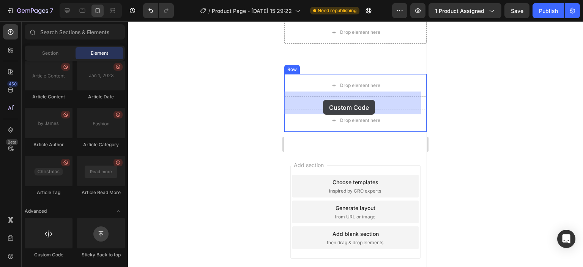
drag, startPoint x: 330, startPoint y: 255, endPoint x: 323, endPoint y: 100, distance: 155.3
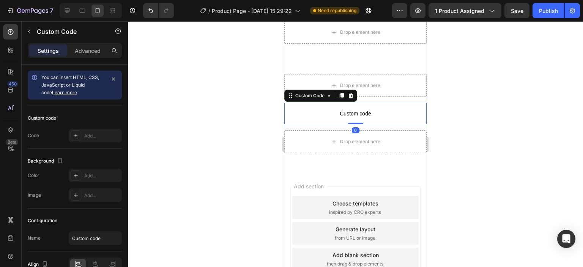
click at [357, 115] on span "Custom code" at bounding box center [355, 113] width 142 height 9
click at [87, 51] on p "Advanced" at bounding box center [88, 51] width 26 height 8
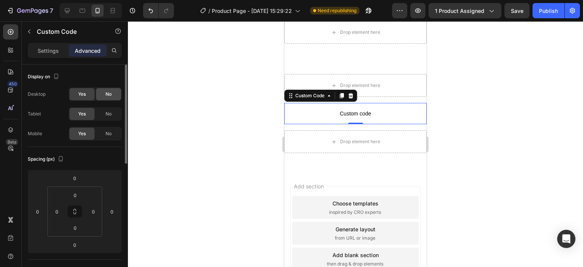
click at [106, 96] on span "No" at bounding box center [108, 94] width 6 height 7
click at [474, 102] on div at bounding box center [355, 143] width 455 height 245
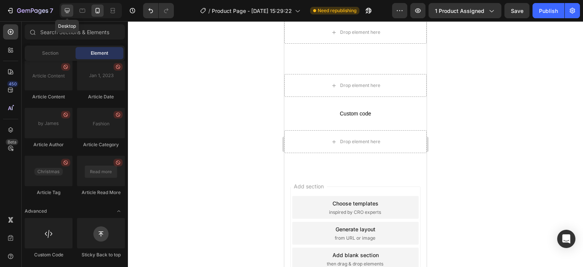
click at [64, 12] on icon at bounding box center [67, 11] width 8 height 8
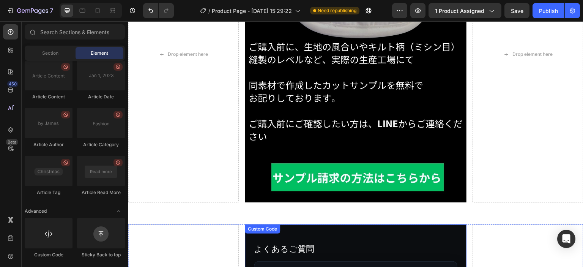
scroll to position [3688, 0]
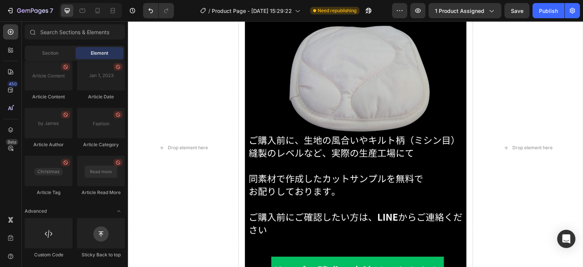
click at [349, 112] on img at bounding box center [356, 148] width 222 height 296
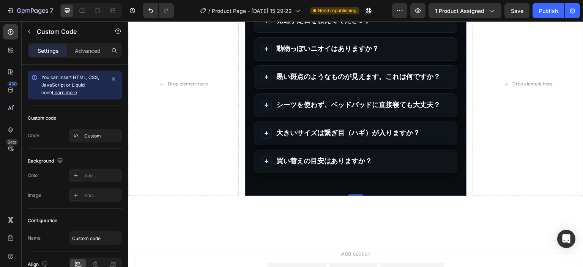
click at [358, 124] on summary "大きいサイズは繋ぎ目（ハギ）が入りますか？" at bounding box center [355, 133] width 203 height 23
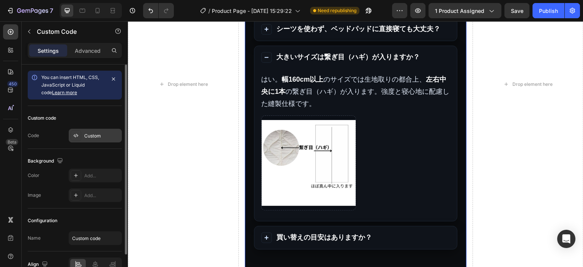
click at [86, 130] on div "Custom" at bounding box center [95, 136] width 53 height 14
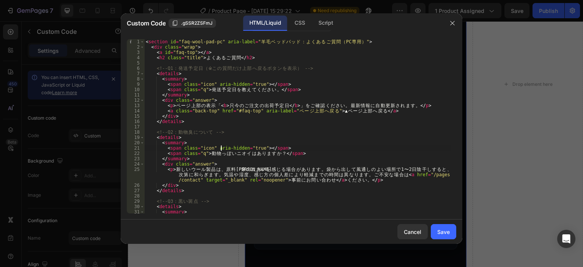
click at [221, 149] on div "< section id = "faq-wool-pad-pc" aria-label = " 羊 毛 ベ ッ ド パ ッ ド ： よ く あ る ご 質 問…" at bounding box center [297, 131] width 306 height 185
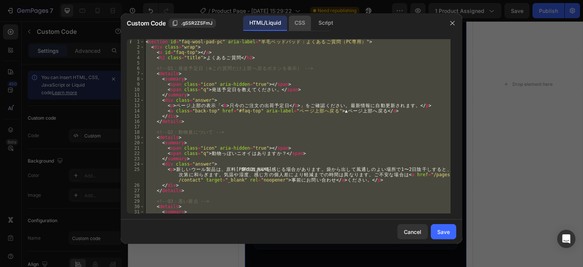
click at [312, 19] on div "CSS" at bounding box center [325, 23] width 27 height 15
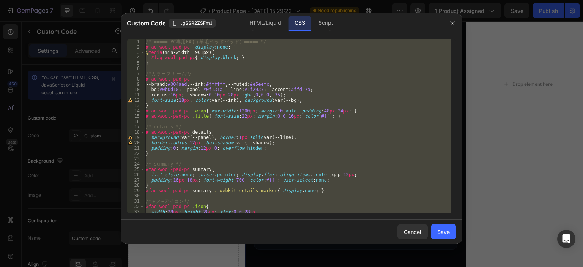
click at [294, 85] on div "/* ===== PC 専 用 FAQ （ 羊 毛 ベ ッ ド パ ッ ド ） ===== */ #faq-wool-pad-pc { display : n…" at bounding box center [297, 126] width 306 height 174
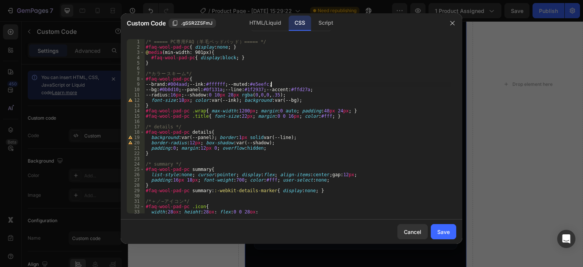
type textarea "}"
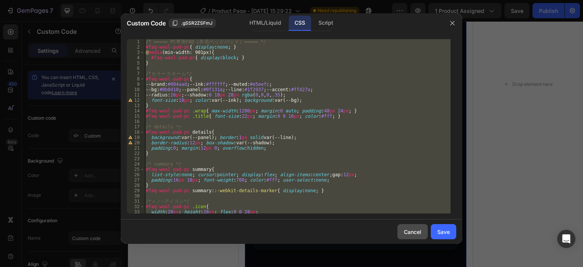
click at [417, 232] on div "Cancel" at bounding box center [412, 232] width 17 height 8
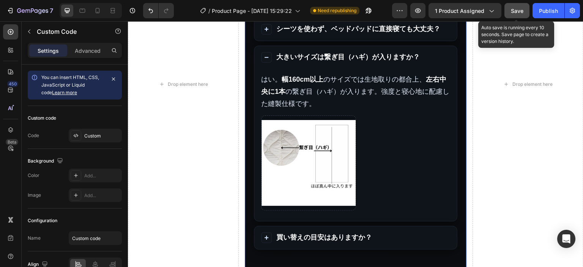
click at [509, 9] on button "Save" at bounding box center [516, 10] width 25 height 15
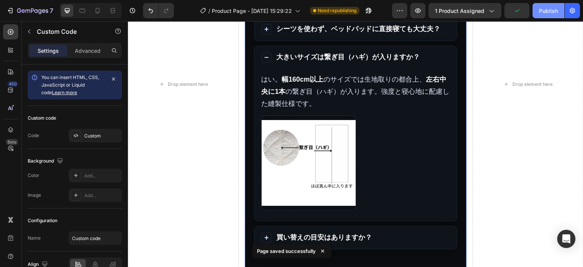
click at [542, 12] on div "Publish" at bounding box center [548, 11] width 19 height 8
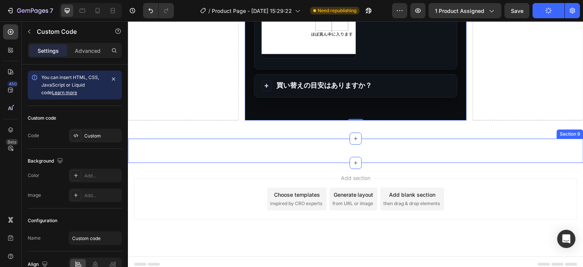
scroll to position [4181, 0]
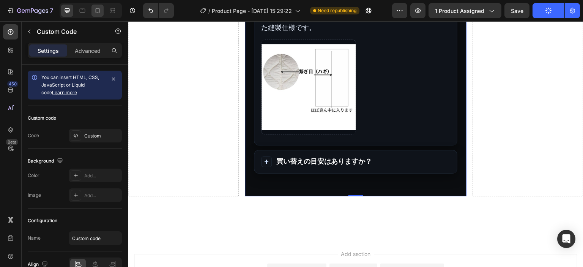
click at [99, 16] on div at bounding box center [97, 11] width 12 height 12
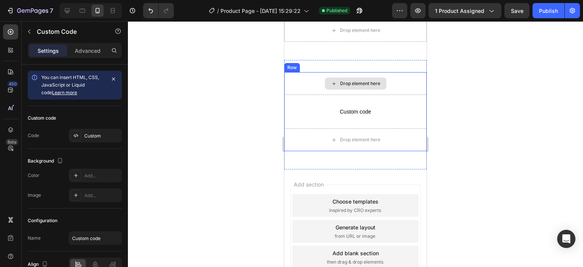
scroll to position [3783, 0]
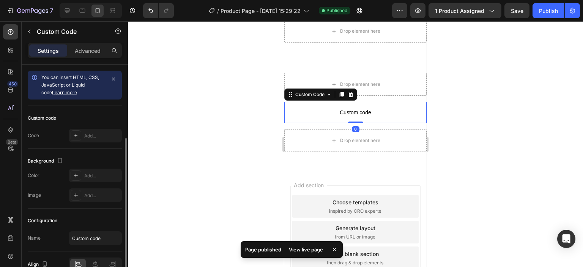
click at [364, 118] on p "Custom code" at bounding box center [355, 112] width 142 height 21
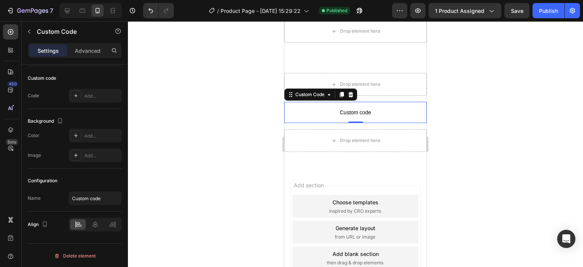
click at [464, 102] on div at bounding box center [355, 143] width 455 height 245
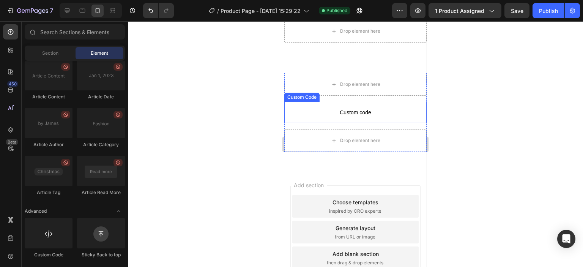
click at [351, 110] on span "Custom code" at bounding box center [355, 112] width 142 height 9
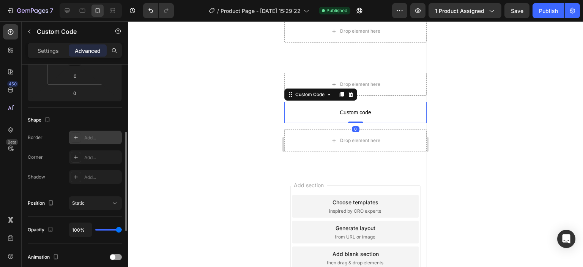
scroll to position [0, 0]
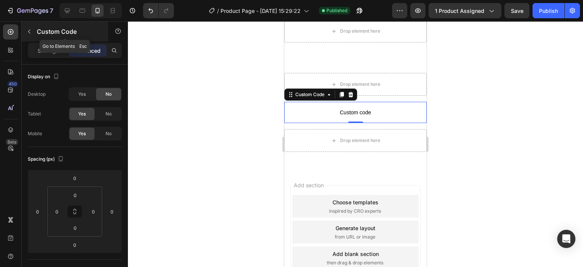
click at [27, 31] on icon "button" at bounding box center [29, 31] width 6 height 6
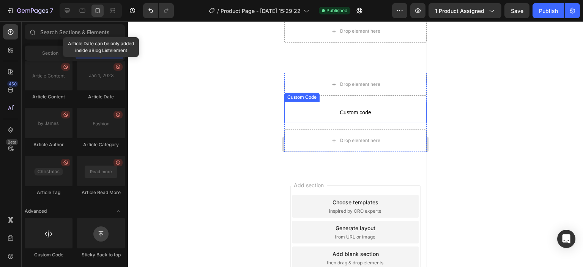
click at [365, 113] on span "Custom code" at bounding box center [355, 112] width 142 height 9
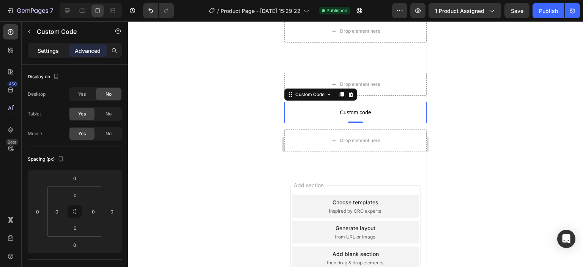
click at [35, 52] on div "Settings" at bounding box center [48, 50] width 38 height 12
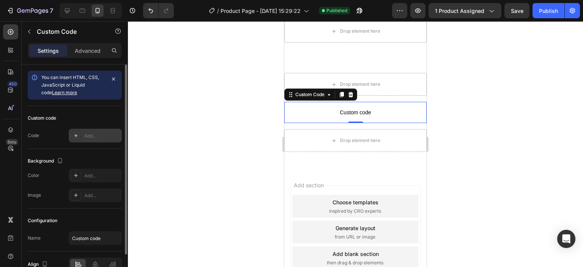
click at [94, 136] on div "Add..." at bounding box center [102, 135] width 36 height 7
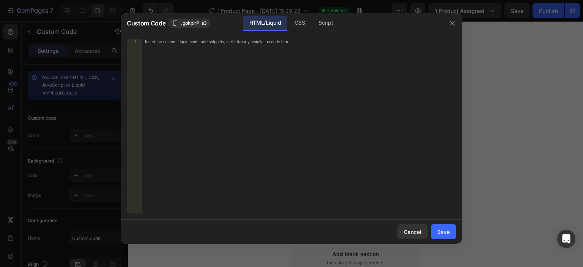
click at [262, 108] on div "Insert the custom Liquid code, add snippets, or third-party installation code h…" at bounding box center [299, 131] width 314 height 185
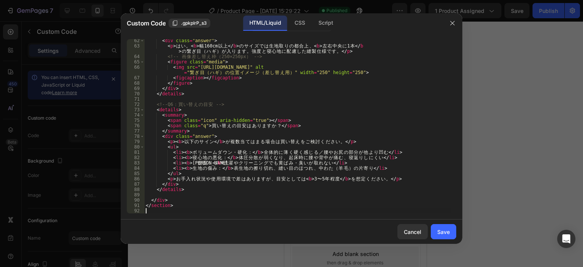
scroll to position [362, 0]
drag, startPoint x: 296, startPoint y: 25, endPoint x: 297, endPoint y: 36, distance: 11.4
click at [312, 25] on div "CSS" at bounding box center [325, 23] width 27 height 15
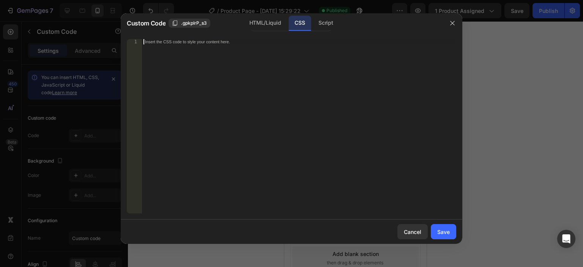
click at [285, 114] on div "Insert the CSS code to style your content here." at bounding box center [299, 131] width 314 height 185
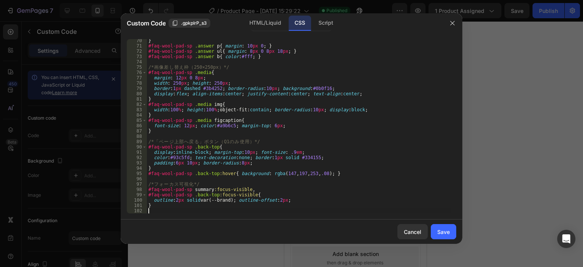
scroll to position [367, 0]
click at [445, 226] on button "Save" at bounding box center [443, 231] width 25 height 15
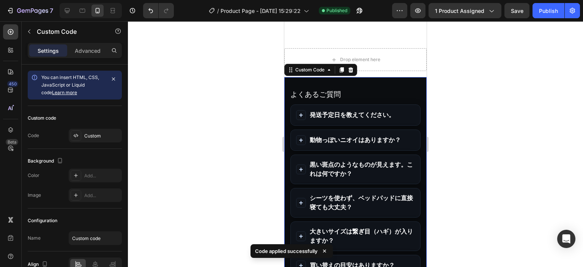
scroll to position [3821, 0]
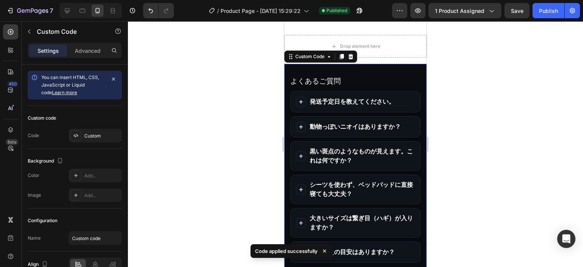
click at [365, 104] on span "発送予定日を教えてください。" at bounding box center [362, 101] width 105 height 9
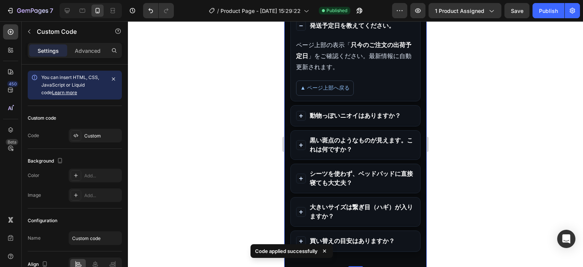
click at [364, 111] on span "動物っぽいニオイはありますか？" at bounding box center [362, 115] width 105 height 9
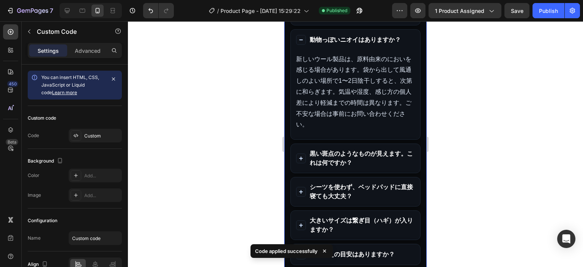
click at [355, 151] on span "黒い斑点のようなものが見えます。これは何ですか？" at bounding box center [362, 158] width 105 height 18
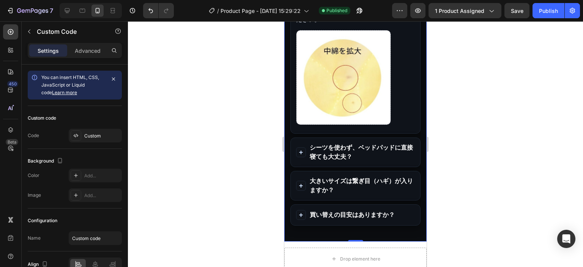
click at [348, 148] on span "シーツを使わず、ベッドパッドに直接寝ても大丈夫？" at bounding box center [362, 152] width 105 height 18
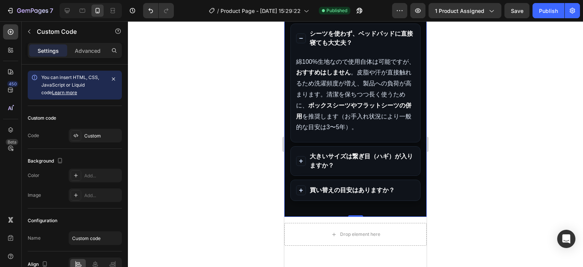
click at [343, 159] on span "大きいサイズは繋ぎ目（ハギ）が入りますか？" at bounding box center [362, 161] width 105 height 18
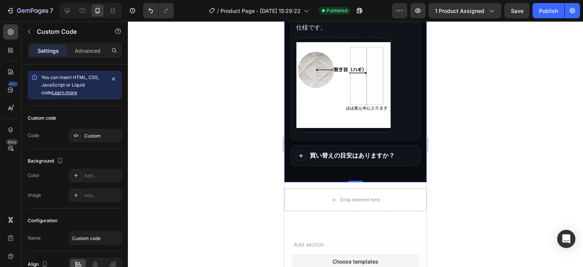
click at [345, 156] on span "買い替えの目安はありますか？" at bounding box center [362, 155] width 105 height 9
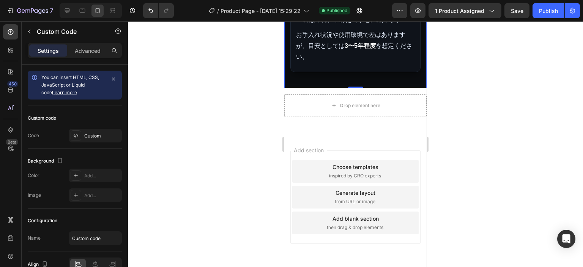
scroll to position [4773, 0]
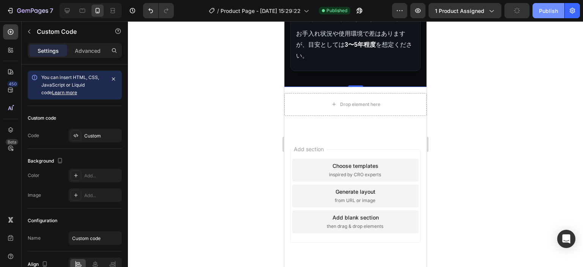
click at [551, 8] on div "Publish" at bounding box center [548, 11] width 19 height 8
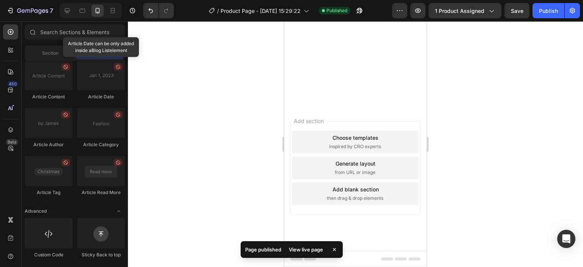
scroll to position [0, 0]
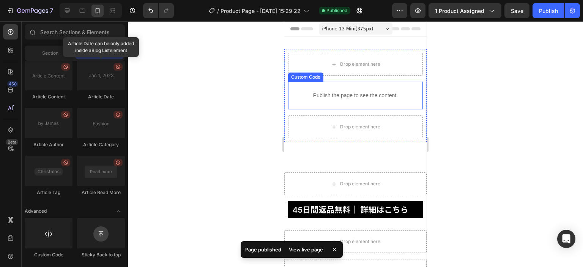
click at [348, 101] on div "Publish the page to see the content." at bounding box center [355, 95] width 127 height 20
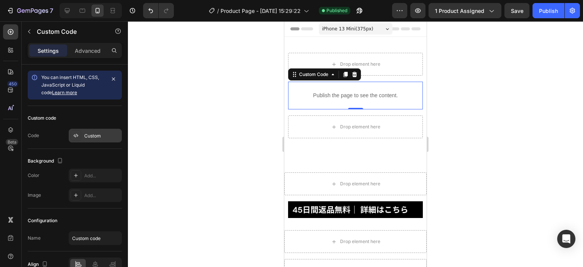
click at [96, 132] on div "Custom" at bounding box center [102, 135] width 36 height 7
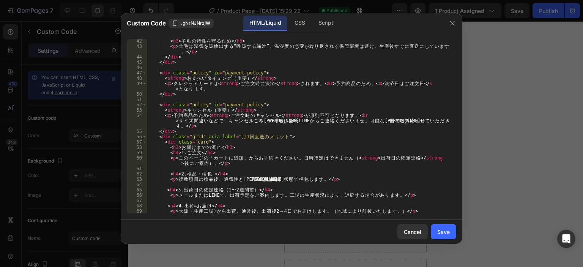
scroll to position [250, 0]
click at [239, 158] on div "< h3 > 羊 毛 の 特 性 を 守 る た め </ h3 > < p > 羊 毛 は 湿 気 を 吸 放 出 す る “ 呼 吸 す る 繊 維 ” …" at bounding box center [299, 130] width 304 height 185
type textarea "入れる"
click at [443, 228] on div "Save" at bounding box center [443, 232] width 13 height 8
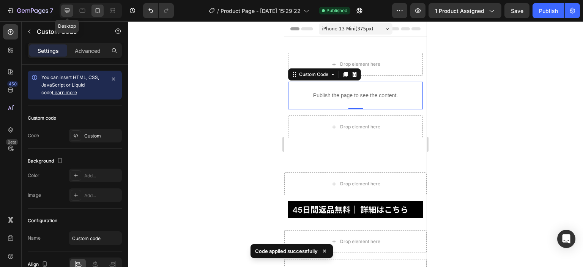
click at [70, 12] on icon at bounding box center [67, 11] width 8 height 8
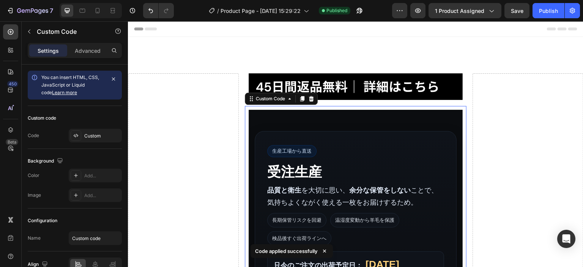
click at [361, 151] on div "生産工場から直送 受注生産 品質と衛生 を大切に思い、 余分な保管をしない ことで、気持ちよくながく使える一枚をお届けするため。 長期保管リスクを回避 温湿度…" at bounding box center [356, 241] width 202 height 221
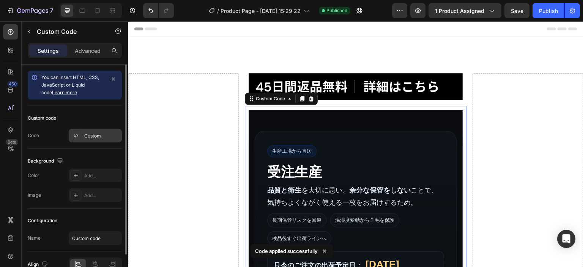
click at [99, 142] on div "Custom" at bounding box center [95, 136] width 53 height 14
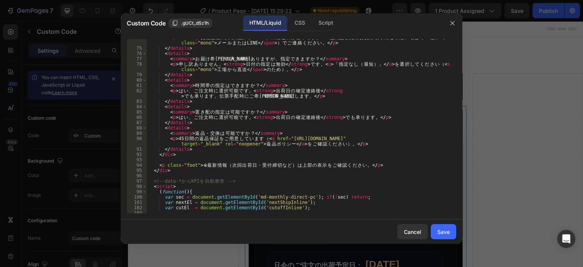
scroll to position [396, 0]
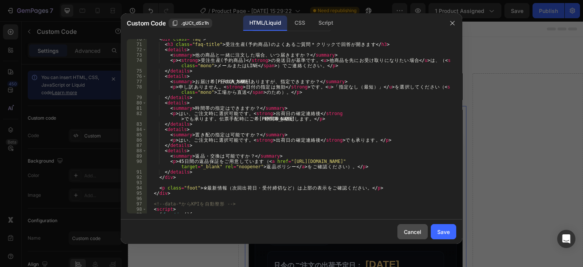
click at [403, 226] on button "Cancel" at bounding box center [412, 231] width 30 height 15
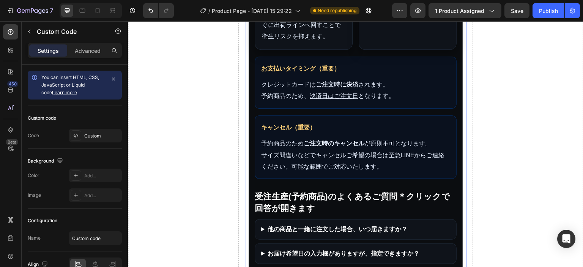
scroll to position [569, 0]
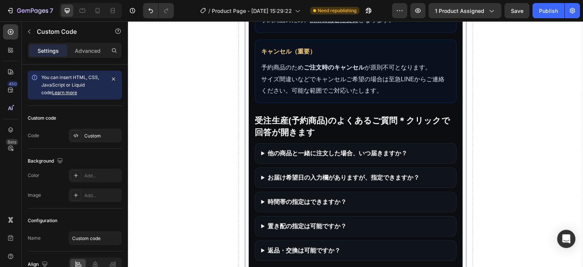
click at [362, 158] on summary "他の商品と一緒に注文した場合、いつ届きますか？" at bounding box center [355, 153] width 189 height 9
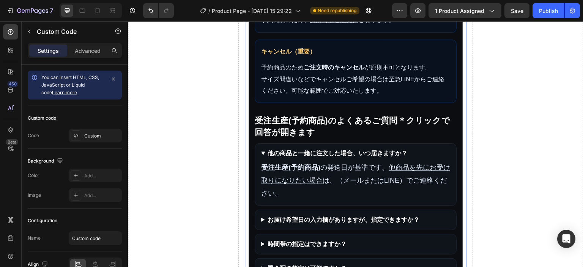
click at [362, 158] on summary "他の商品と一緒に注文した場合、いつ届きますか？" at bounding box center [355, 153] width 189 height 9
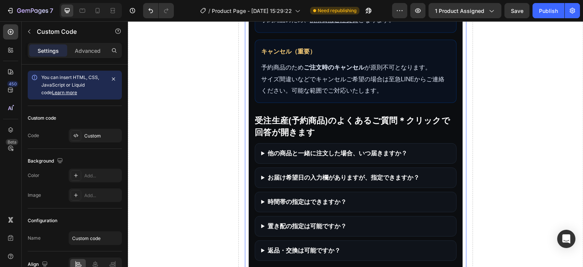
scroll to position [721, 0]
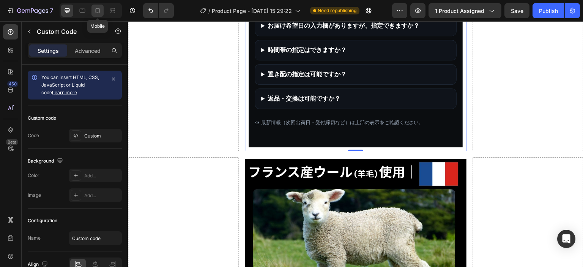
click at [97, 12] on icon at bounding box center [98, 10] width 4 height 5
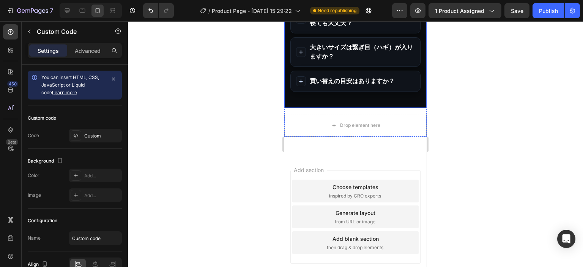
scroll to position [4184, 0]
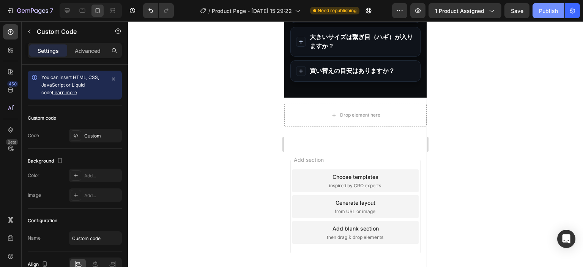
click at [547, 14] on div "Publish" at bounding box center [548, 11] width 19 height 8
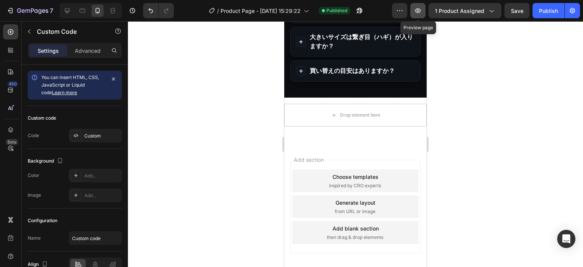
click at [415, 6] on button "button" at bounding box center [417, 10] width 15 height 15
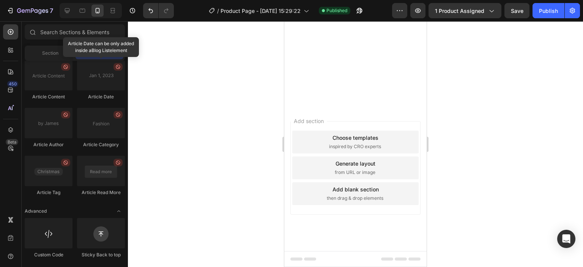
scroll to position [0, 0]
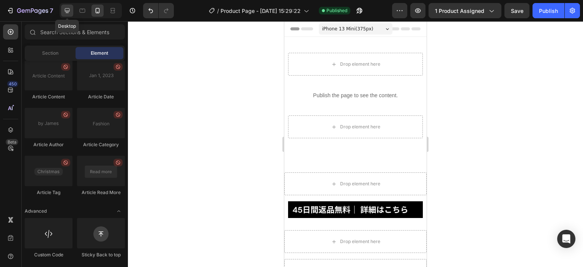
click at [68, 9] on icon at bounding box center [67, 11] width 8 height 8
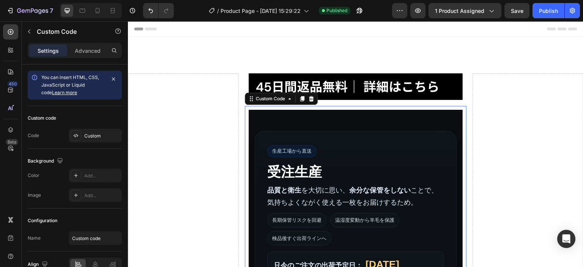
click at [329, 151] on div "生産工場から直送 受注生産 品質と衛生 を大切に思い、 余分な保管をしない ことで、気持ちよくながく使える一枚をお届けするため。 長期保管リスクを回避 温湿度…" at bounding box center [356, 241] width 202 height 221
click at [333, 187] on p "品質と衛生 を大切に思い、 余分な保管をしない ことで、気持ちよくながく使える一枚をお届けするため。" at bounding box center [355, 196] width 177 height 25
click at [98, 133] on div "Custom" at bounding box center [102, 135] width 36 height 7
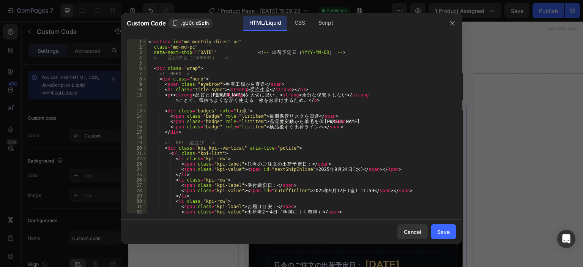
click at [308, 112] on div "< section id = "md-monthly-direct-pc" class = "md-md-pc" data-next-ship = "[DAT…" at bounding box center [299, 131] width 304 height 185
type textarea "</section>"
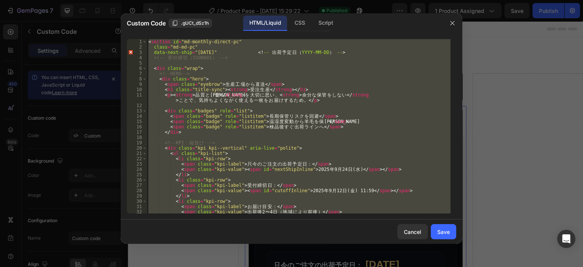
drag, startPoint x: 300, startPoint y: 22, endPoint x: 299, endPoint y: 31, distance: 8.4
click at [312, 22] on div "CSS" at bounding box center [325, 23] width 27 height 15
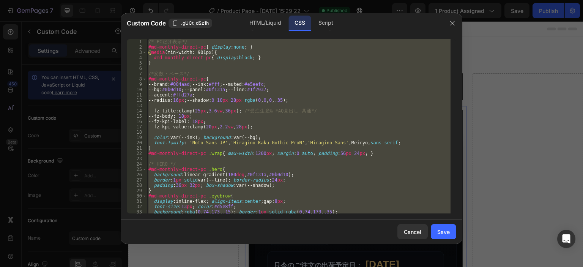
click at [299, 80] on div "/* PC だ け 表 示 */ #md-monthly-direct-pc { display : none ; } @ media (min-width:…" at bounding box center [299, 126] width 304 height 174
type textarea "#md-monthly-direct-pc{"
click at [419, 234] on div "Cancel" at bounding box center [412, 232] width 17 height 8
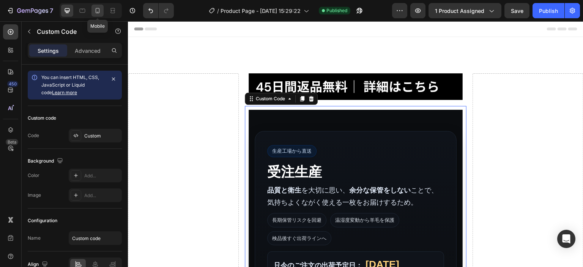
click at [100, 9] on icon at bounding box center [98, 11] width 8 height 8
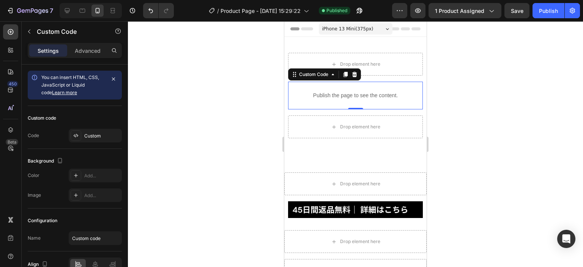
click at [363, 104] on div "Publish the page to see the content." at bounding box center [355, 95] width 127 height 20
click at [103, 129] on div "Custom" at bounding box center [95, 136] width 53 height 14
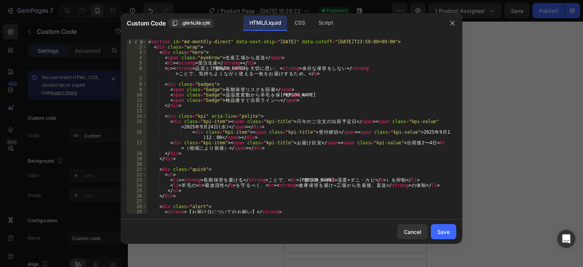
click at [371, 101] on div "< section id = "md-monthly-direct" data-next-ship = "[DATE]" data-cutoff = "[DA…" at bounding box center [299, 131] width 304 height 185
type textarea "</script>"
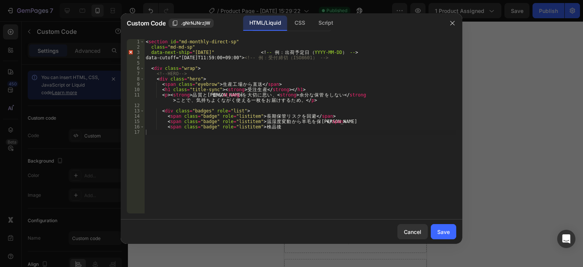
click at [314, 143] on div "< section id = "md-monthly-direct-sp" class = "md-md-sp" data-next-ship = "[DAT…" at bounding box center [300, 131] width 312 height 185
type textarea "<span class="badge" role="listitem">検品後"
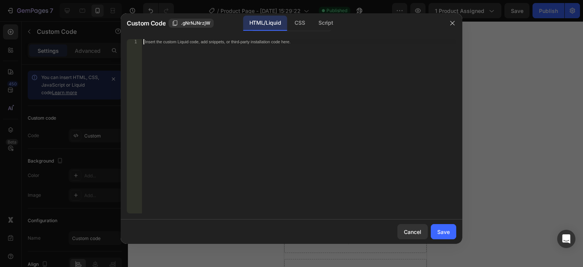
scroll to position [543, 0]
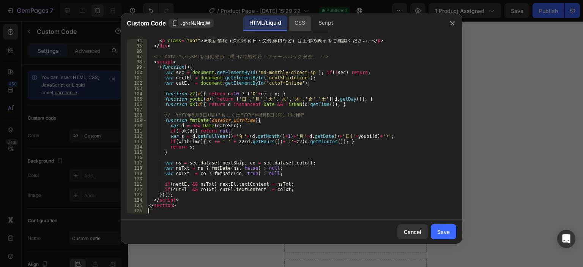
click at [312, 25] on div "CSS" at bounding box center [325, 23] width 27 height 15
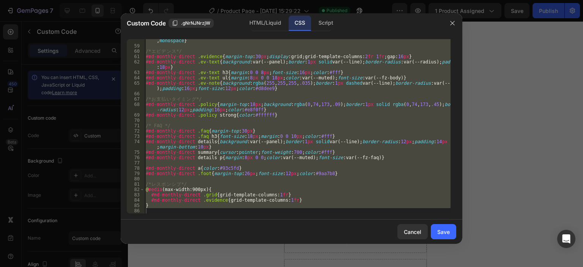
scroll to position [335, 0]
click at [272, 138] on div "#md-monthly-direct .mono { font-family : ui-monospace,SFMono-Regular,Menlo,[GEO…" at bounding box center [297, 126] width 306 height 174
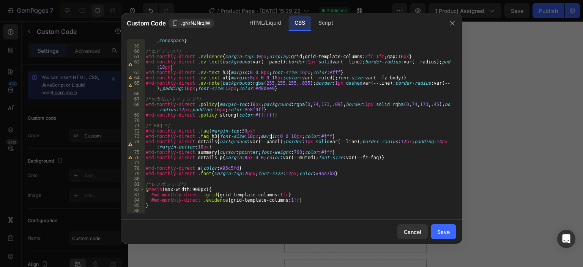
type textarea "}"
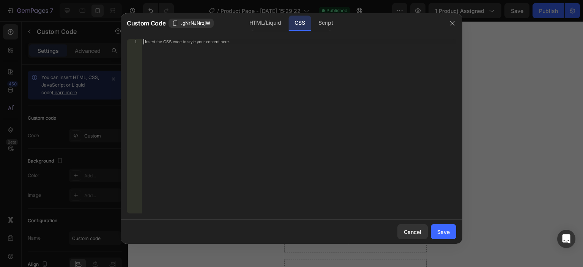
scroll to position [44, 0]
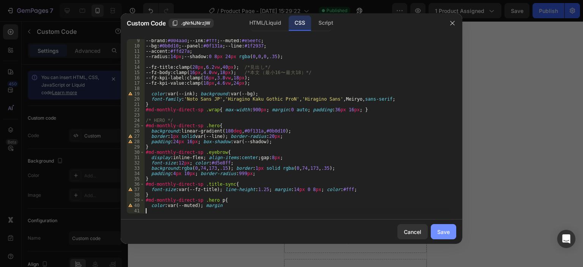
click at [440, 235] on div "Save" at bounding box center [443, 232] width 13 height 8
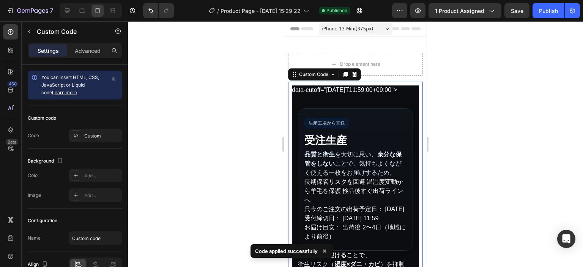
click at [100, 127] on div "Custom code Code Custom" at bounding box center [75, 127] width 94 height 43
click at [100, 132] on div "Custom" at bounding box center [102, 135] width 36 height 7
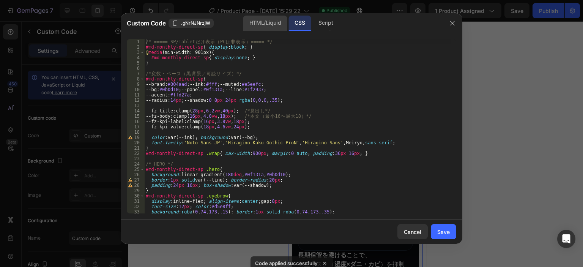
click at [261, 27] on div "HTML/Liquid" at bounding box center [265, 23] width 44 height 15
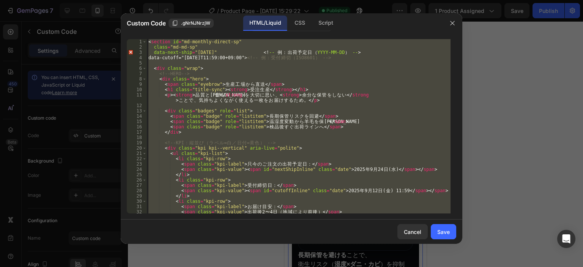
click at [260, 58] on div "< section id = "md-monthly-direct-sp" class = "md-md-sp" data-next-ship = "[DAT…" at bounding box center [299, 126] width 304 height 174
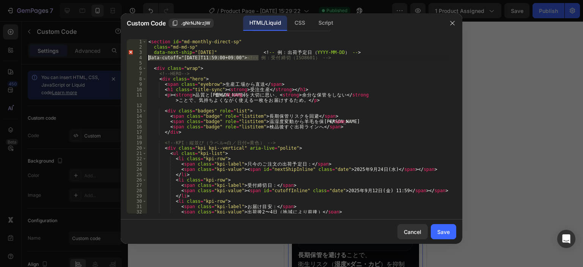
drag, startPoint x: 259, startPoint y: 58, endPoint x: 146, endPoint y: 58, distance: 112.7
click at [146, 58] on div "data-cutoff="[DATE]T11:59:00+09:00"> <!-- 例：受付締切（ISO8601） --> 1 2 3 4 5 6 7 8 9…" at bounding box center [291, 126] width 329 height 174
type textarea "<!-- 例：受付締切（ISO8601） -->"
click at [433, 232] on button "Save" at bounding box center [443, 231] width 25 height 15
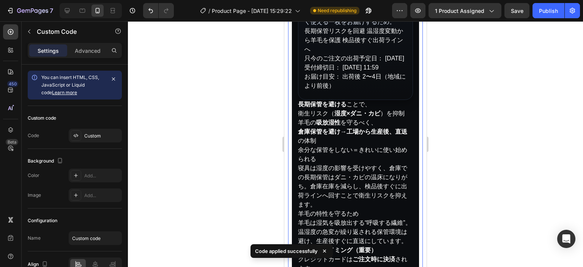
scroll to position [152, 0]
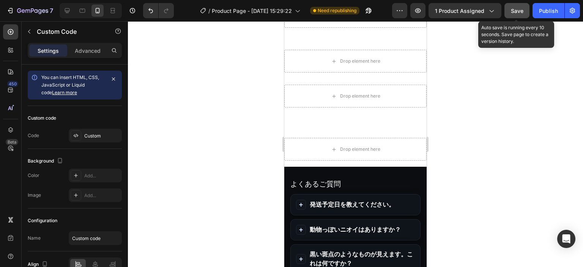
click at [516, 16] on button "Save" at bounding box center [516, 10] width 25 height 15
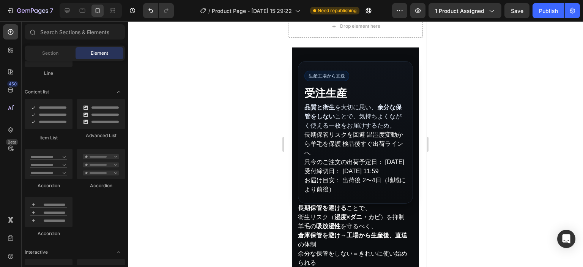
scroll to position [387, 0]
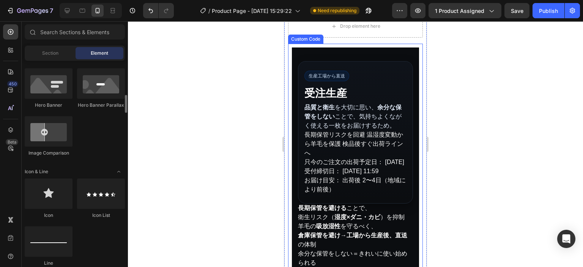
click at [332, 122] on p "品質と衛生 を大切に思い、 余分な保管をしない ことで、気持ちよくながく使える一枚をお届けするため。" at bounding box center [355, 116] width 102 height 27
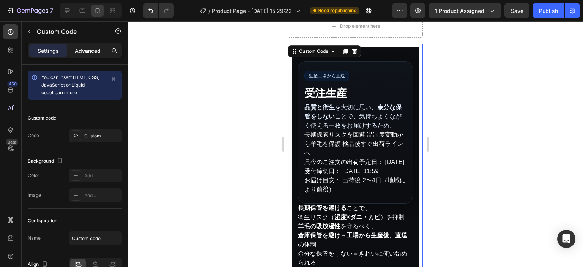
click at [90, 53] on p "Advanced" at bounding box center [88, 51] width 26 height 8
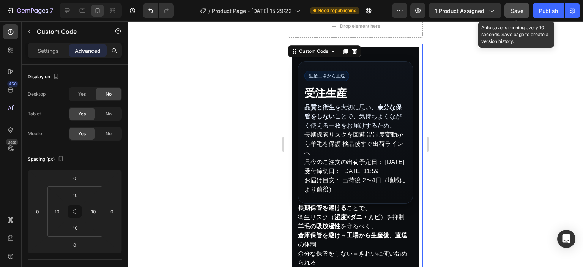
click at [511, 15] on button "Save" at bounding box center [516, 10] width 25 height 15
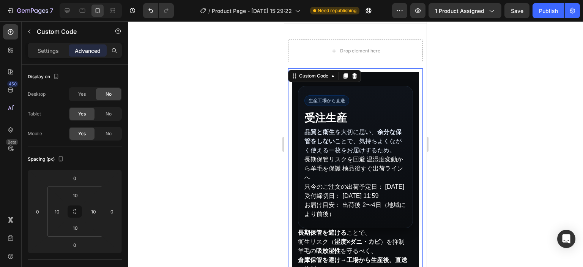
scroll to position [0, 0]
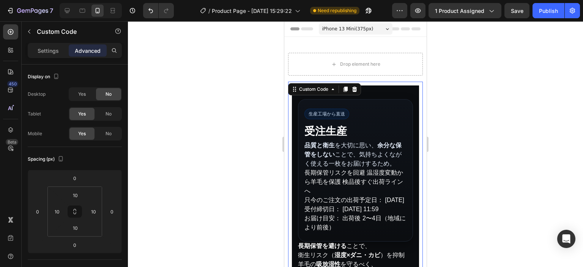
click at [363, 28] on span "iPhone 13 Mini ( 375 px)" at bounding box center [347, 29] width 51 height 8
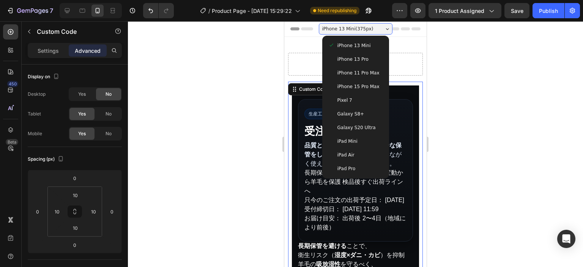
click at [358, 56] on span "iPhone 13 Pro" at bounding box center [352, 59] width 31 height 8
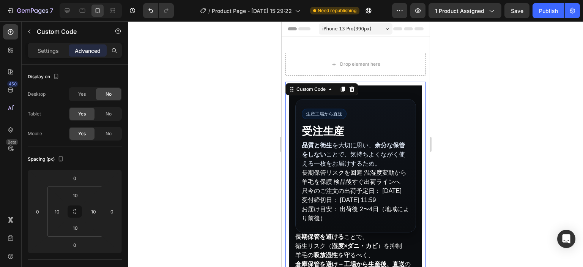
click at [359, 32] on span "iPhone 13 Pro ( 390 px)" at bounding box center [346, 29] width 49 height 8
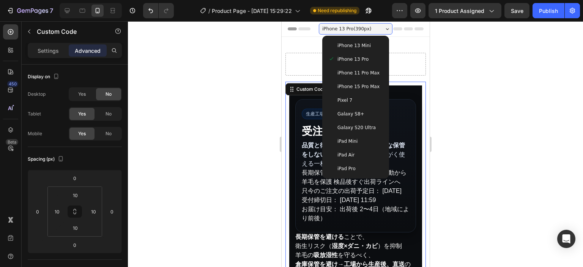
click at [355, 98] on div "Pixel 7" at bounding box center [355, 100] width 55 height 8
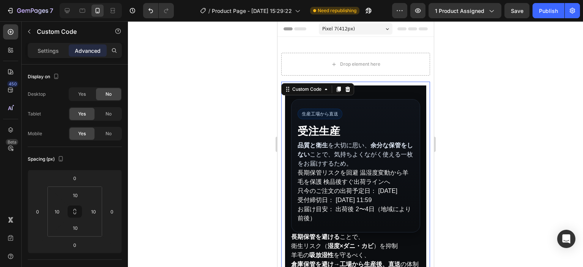
click at [357, 27] on div "Pixel 7 ( 412 px)" at bounding box center [355, 28] width 74 height 11
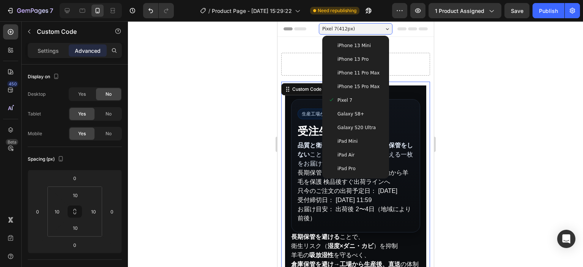
click at [352, 129] on span "Galaxy S20 Ultra" at bounding box center [356, 128] width 38 height 8
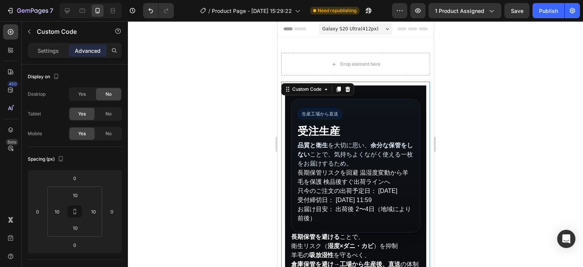
click at [359, 31] on span "Galaxy S20 Ultra ( 412 px)" at bounding box center [350, 29] width 56 height 8
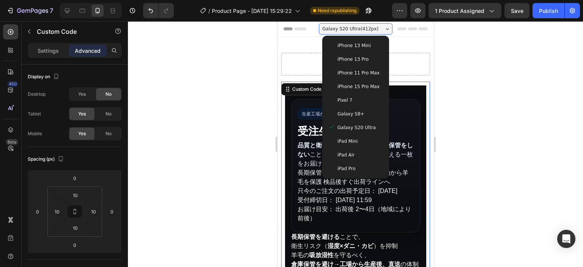
click at [358, 47] on span "iPhone 13 Mini" at bounding box center [353, 46] width 33 height 8
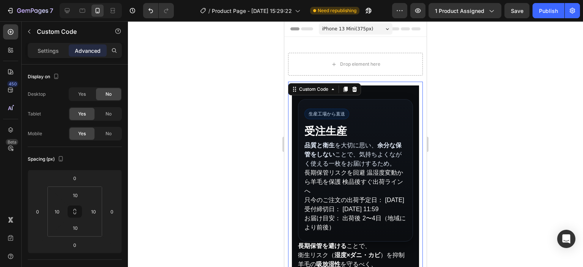
click at [359, 33] on div "iPhone 13 Mini ( 375 px)" at bounding box center [356, 28] width 74 height 11
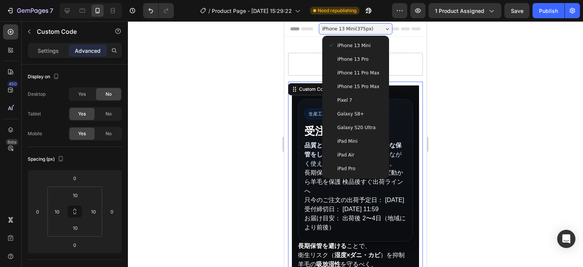
click at [356, 63] on span "iPhone 13 Pro" at bounding box center [352, 59] width 31 height 8
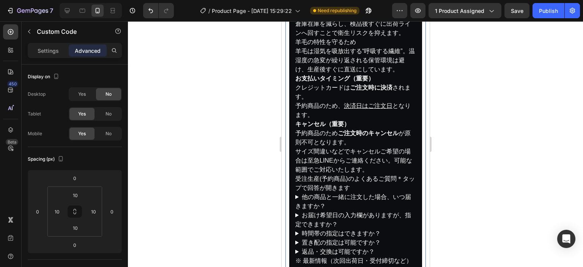
scroll to position [304, 0]
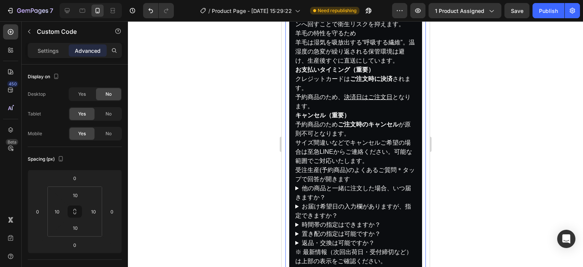
click at [364, 82] on strong "ご注文時に決済" at bounding box center [370, 79] width 42 height 6
click at [41, 47] on p "Settings" at bounding box center [48, 51] width 21 height 8
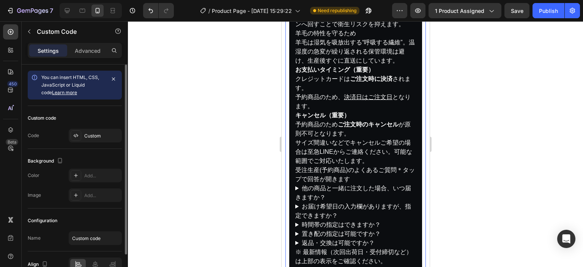
click at [87, 142] on div "Custom code Code Custom" at bounding box center [75, 127] width 94 height 43
click at [94, 131] on div "Custom" at bounding box center [95, 136] width 53 height 14
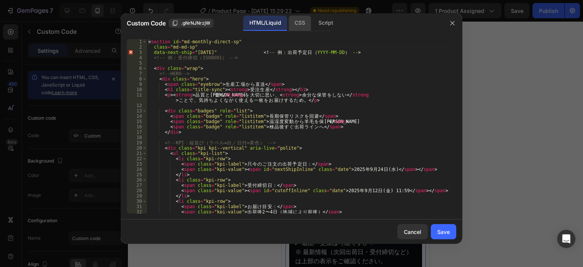
click at [312, 22] on div "CSS" at bounding box center [325, 23] width 27 height 15
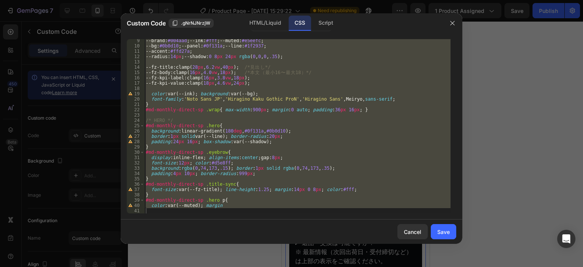
scroll to position [44, 0]
click at [254, 200] on div "--brand : #004aad ; --ink : #fff ; --muted : #e5eefc ; --bg : #0b0d10 ; --panel…" at bounding box center [297, 126] width 306 height 174
type textarea "#md-monthly-direct-sp .hero p{"
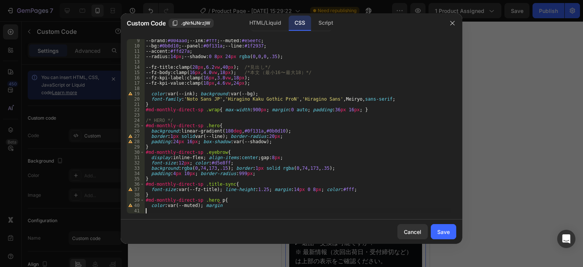
click at [252, 209] on div "--brand : #004aad ; --ink : #fff ; --muted : #e5eefc ; --bg : #0b0d10 ; --panel…" at bounding box center [297, 130] width 306 height 185
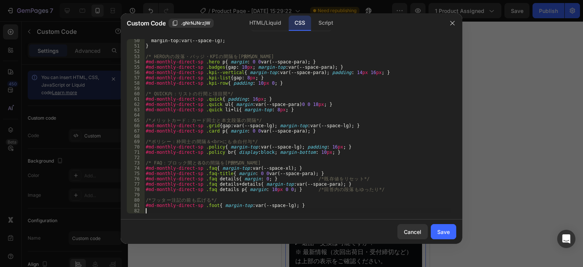
scroll to position [261, 0]
click at [441, 229] on div "Save" at bounding box center [443, 232] width 13 height 8
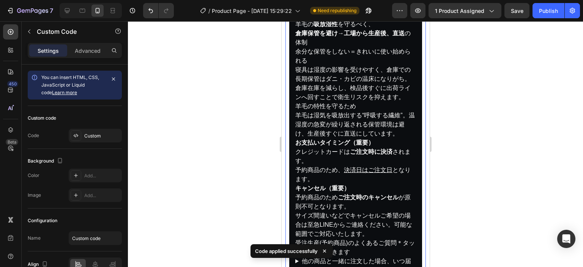
scroll to position [190, 0]
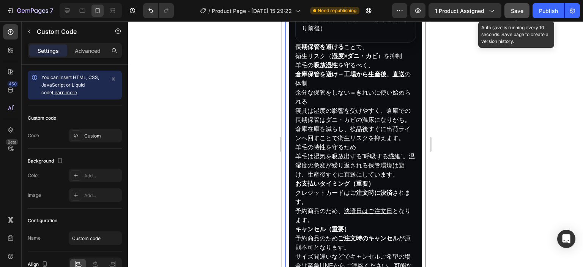
click at [510, 10] on button "Save" at bounding box center [516, 10] width 25 height 15
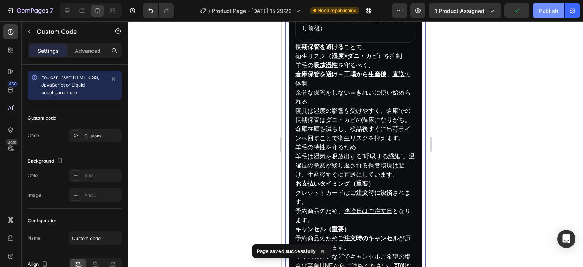
click at [543, 16] on button "Publish" at bounding box center [548, 10] width 32 height 15
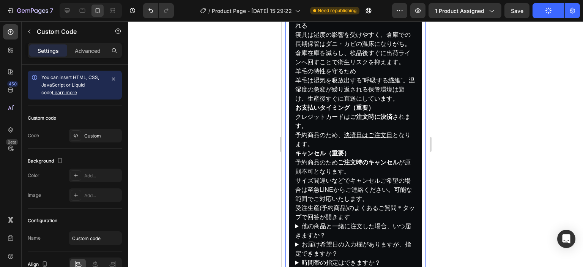
scroll to position [304, 0]
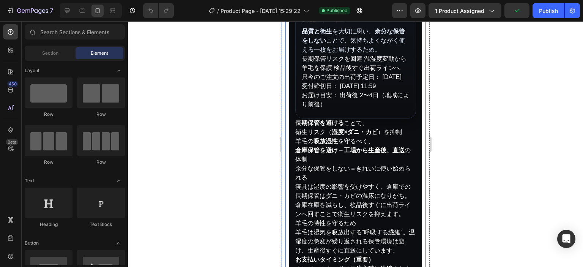
scroll to position [190, 0]
